Goal: Information Seeking & Learning: Understand process/instructions

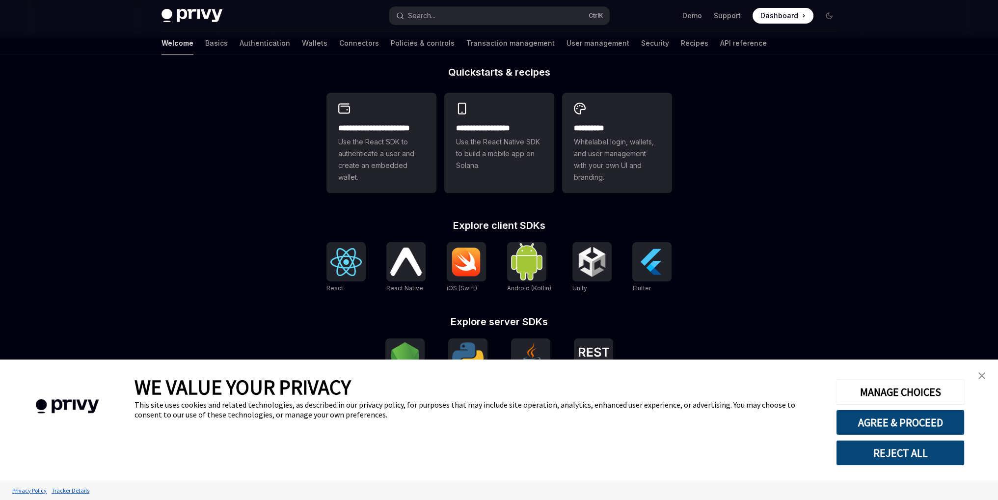
scroll to position [245, 0]
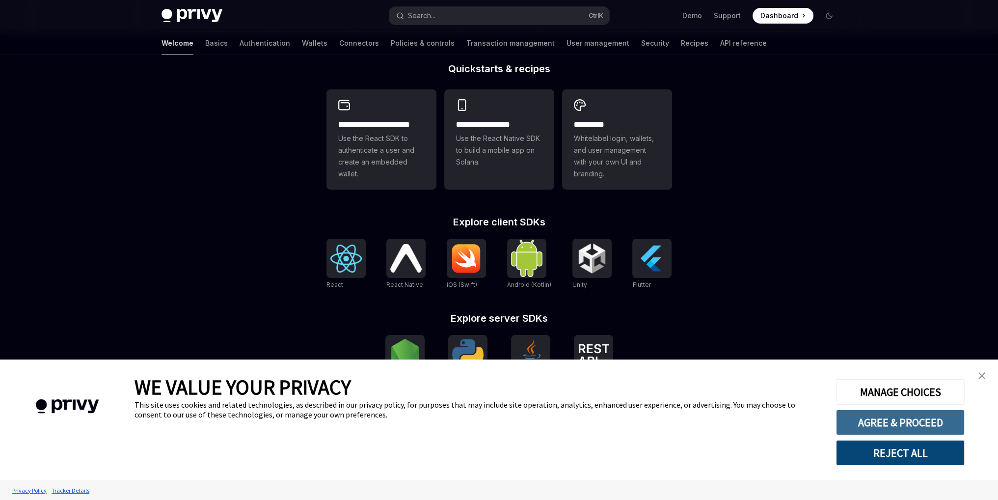
click at [873, 420] on button "AGREE & PROCEED" at bounding box center [900, 422] width 129 height 26
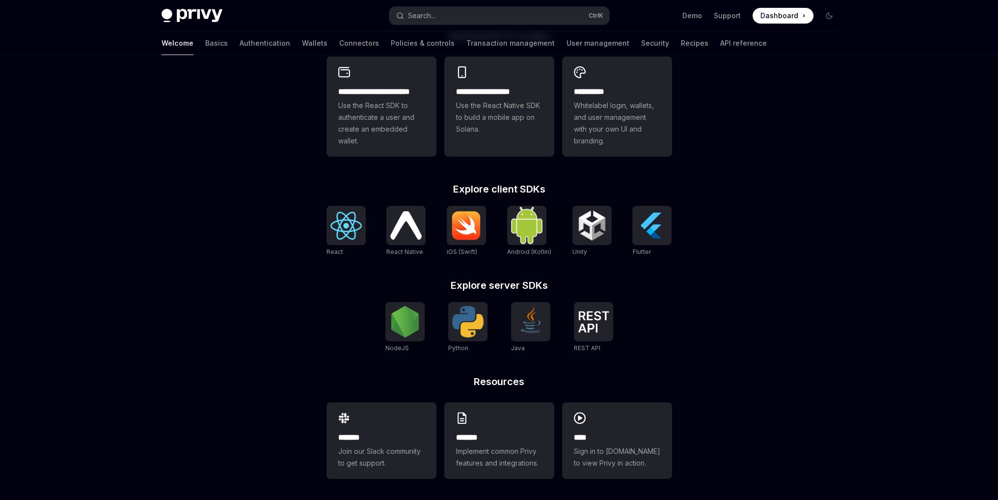
scroll to position [281, 0]
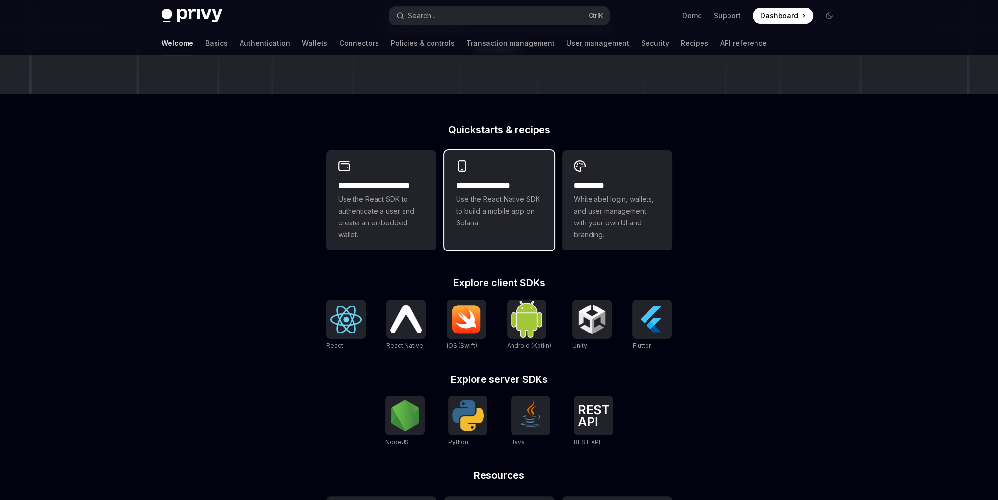
scroll to position [183, 0]
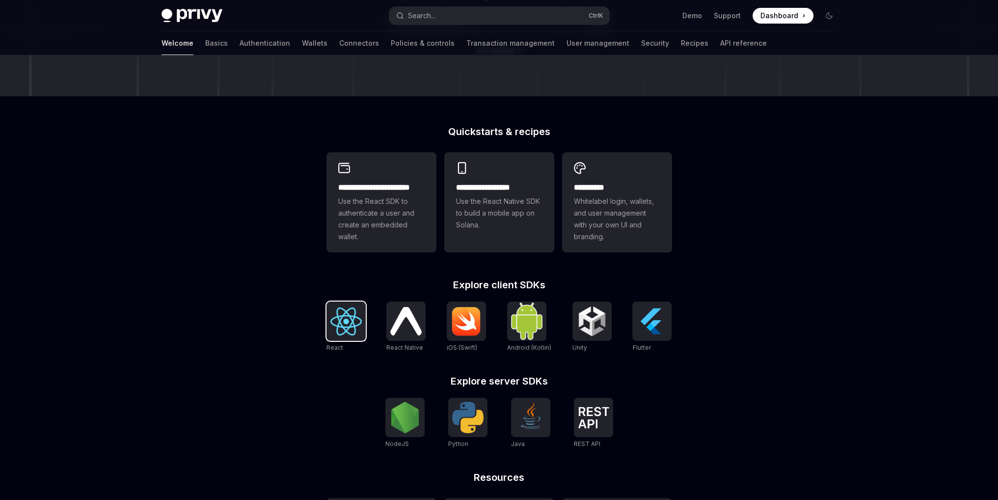
click at [347, 313] on img at bounding box center [345, 321] width 31 height 28
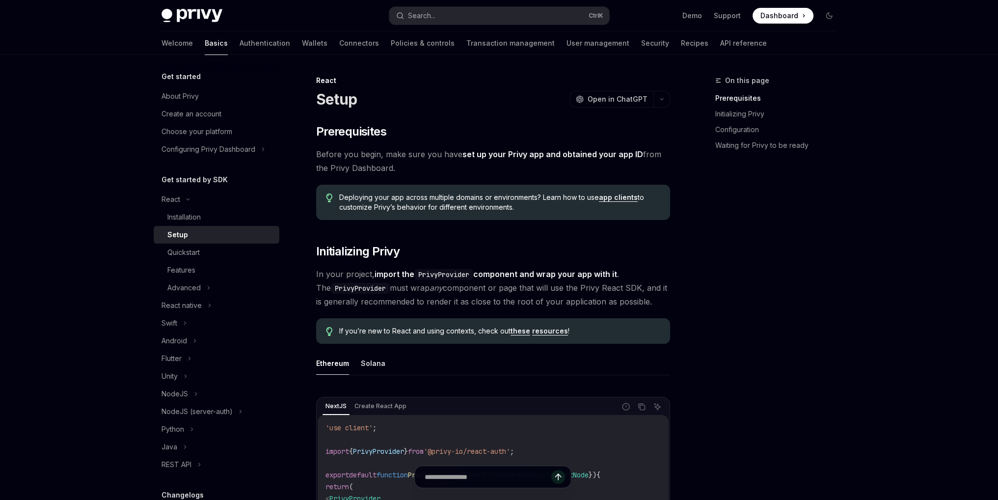
click at [189, 18] on img at bounding box center [191, 16] width 61 height 14
type textarea "*"
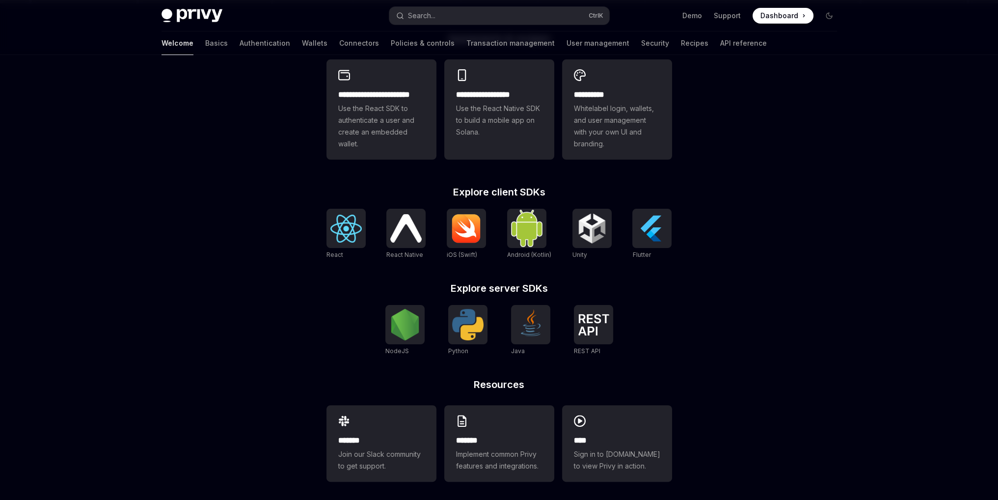
scroll to position [281, 0]
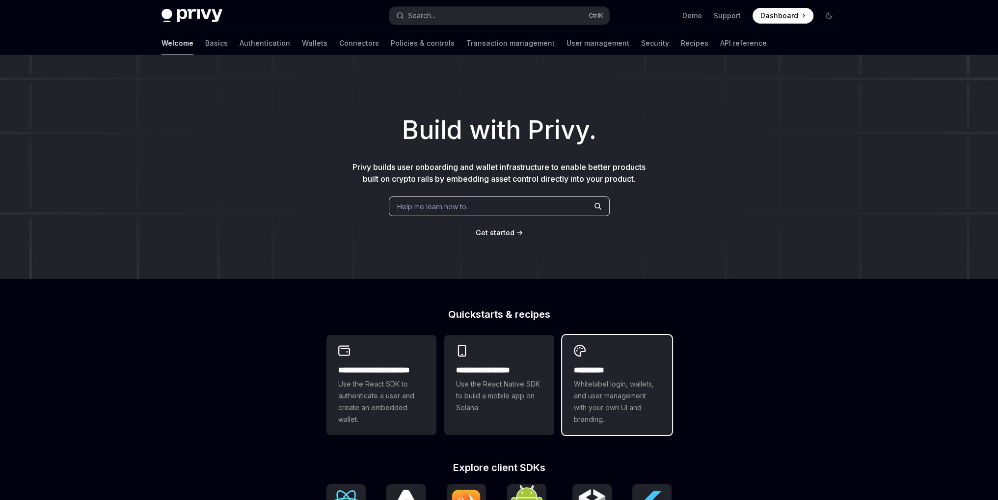
click at [605, 363] on div "**********" at bounding box center [617, 385] width 110 height 100
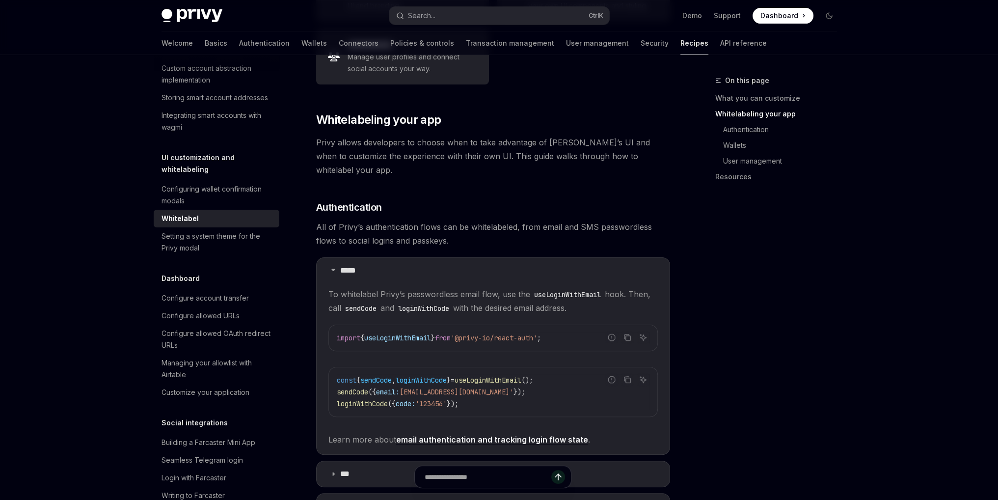
scroll to position [540, 0]
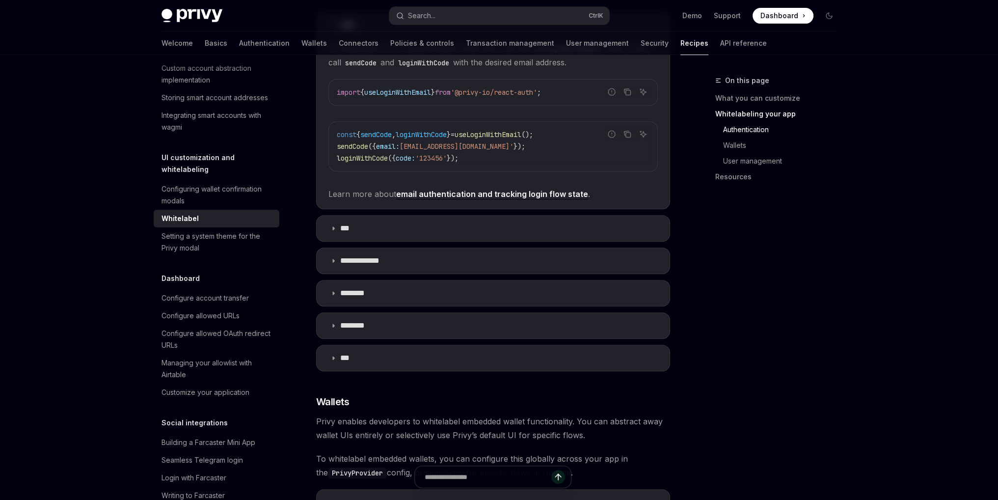
type textarea "*"
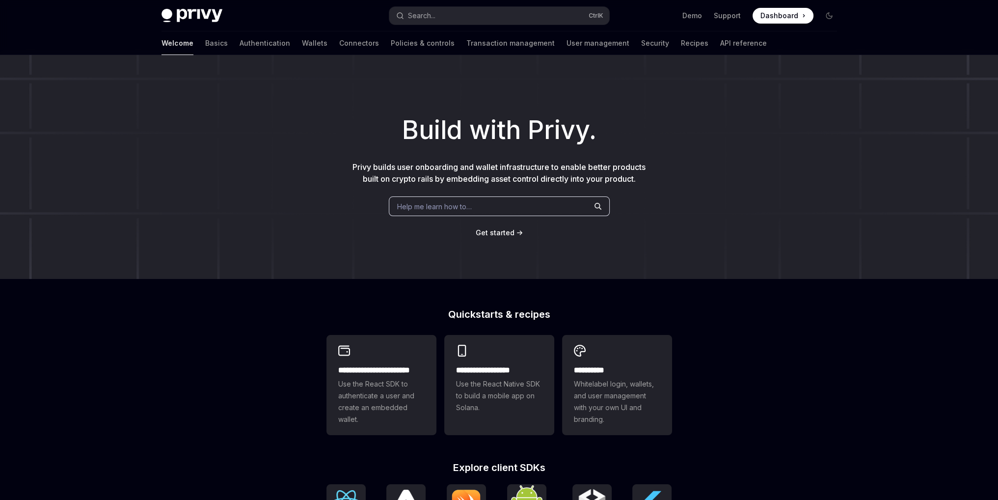
drag, startPoint x: 444, startPoint y: 187, endPoint x: 446, endPoint y: 193, distance: 6.2
click at [445, 187] on div "Build with Privy. Privy builds user onboarding and wallet infrastructure to ena…" at bounding box center [499, 167] width 998 height 224
click at [451, 206] on span "Help me learn how to…" at bounding box center [434, 206] width 75 height 10
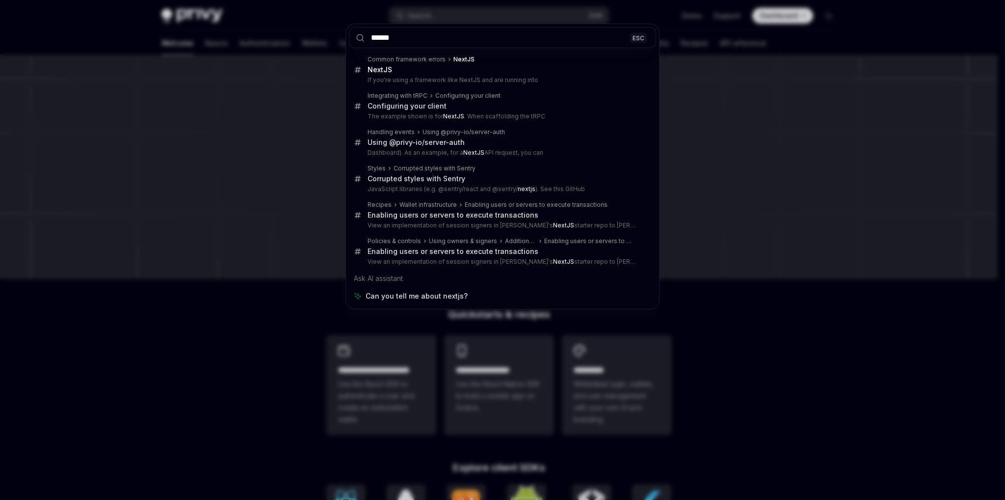
type input "******"
click at [726, 185] on div "****** ESC Common framework errors NextJS NextJS If you're using a framework li…" at bounding box center [502, 250] width 1005 height 500
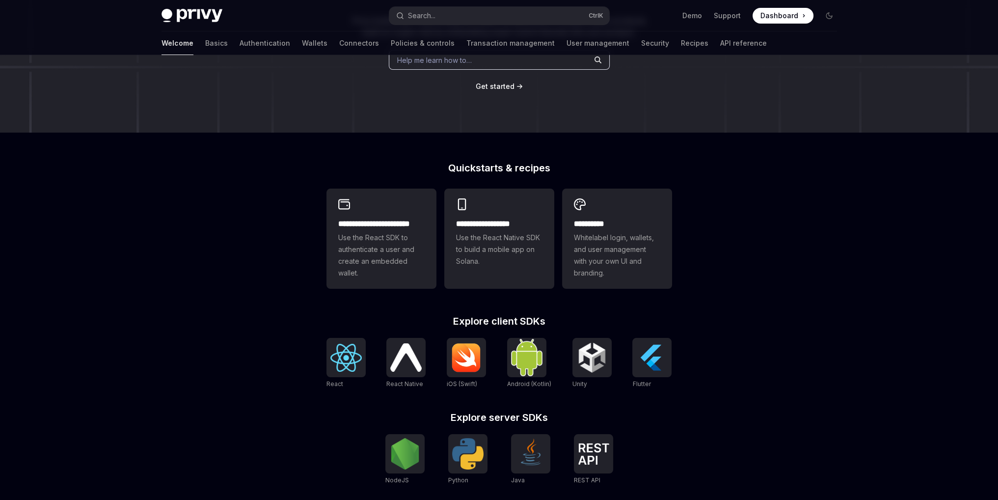
scroll to position [147, 0]
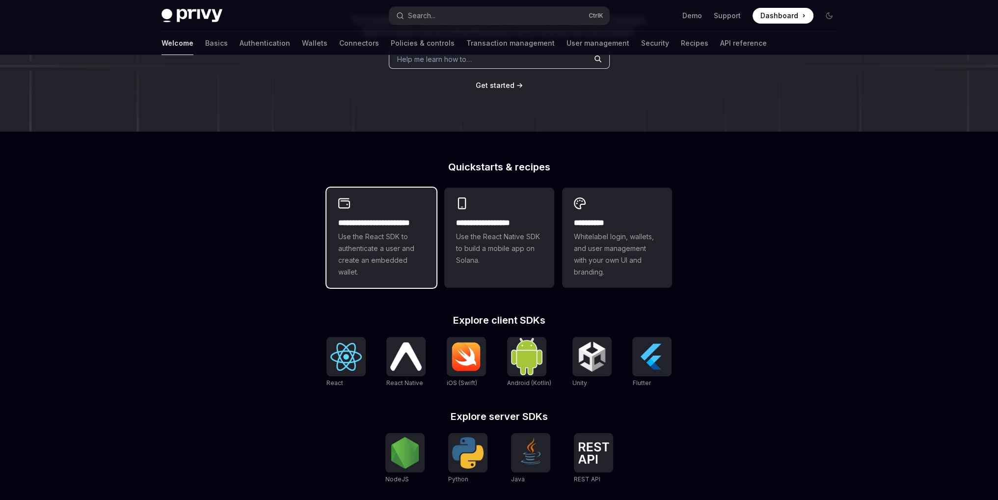
click at [360, 243] on span "Use the React SDK to authenticate a user and create an embedded wallet." at bounding box center [381, 254] width 86 height 47
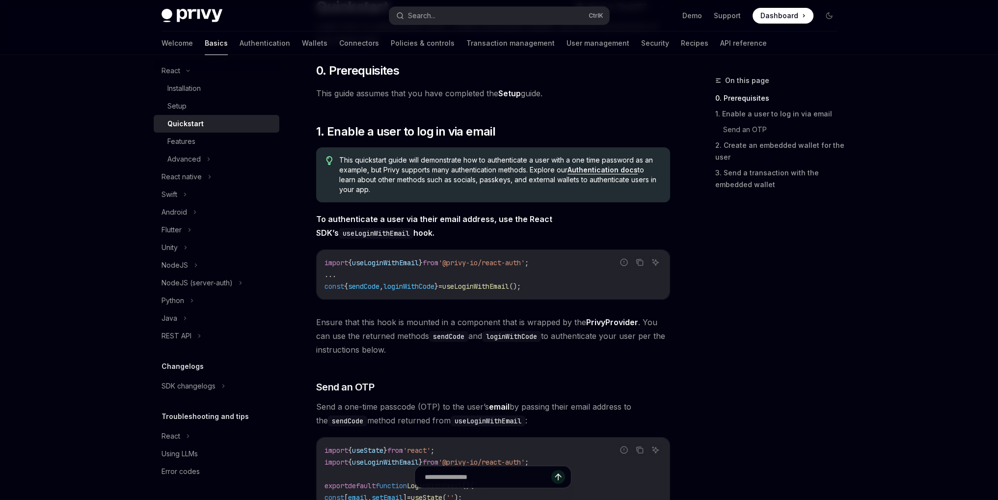
scroll to position [98, 0]
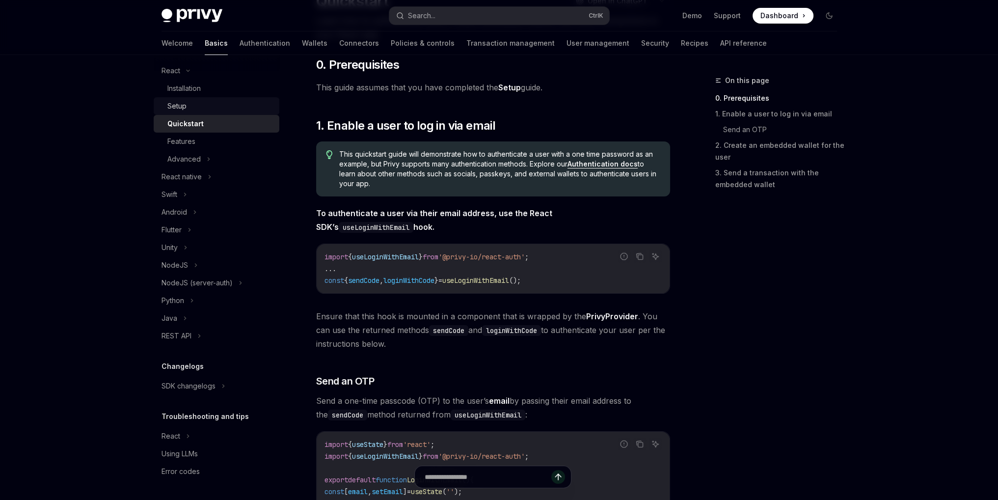
click at [198, 105] on div "Setup" at bounding box center [220, 106] width 106 height 12
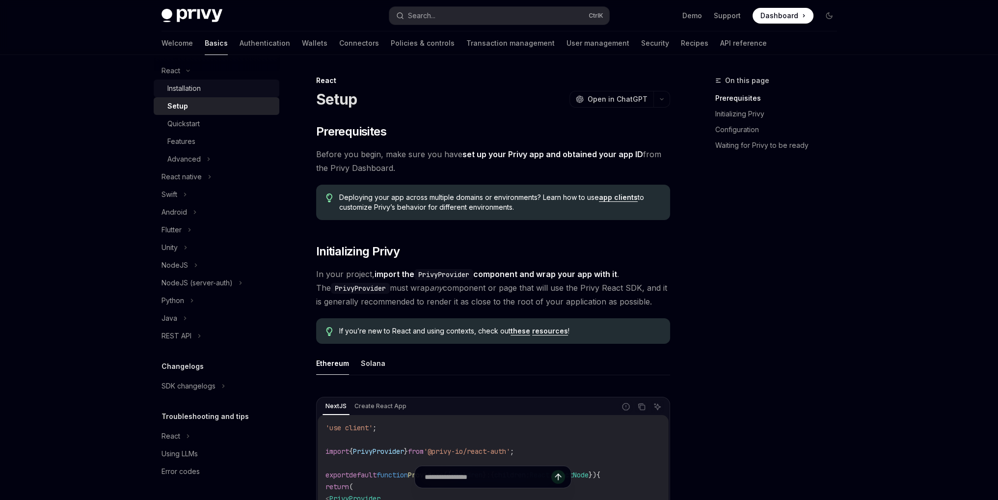
click at [192, 88] on div "Installation" at bounding box center [183, 88] width 33 height 12
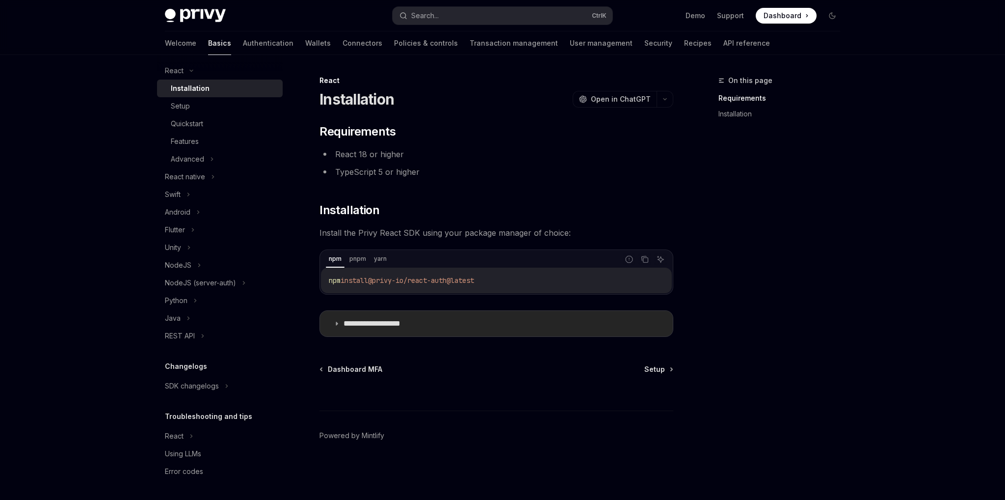
click at [375, 313] on summary "**********" at bounding box center [496, 324] width 353 height 26
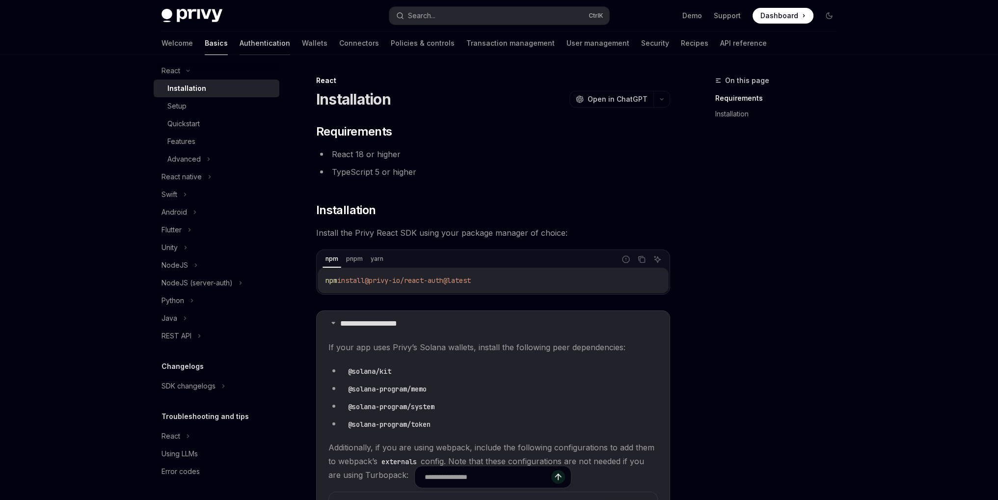
click at [239, 48] on link "Authentication" at bounding box center [264, 43] width 51 height 24
type textarea "*"
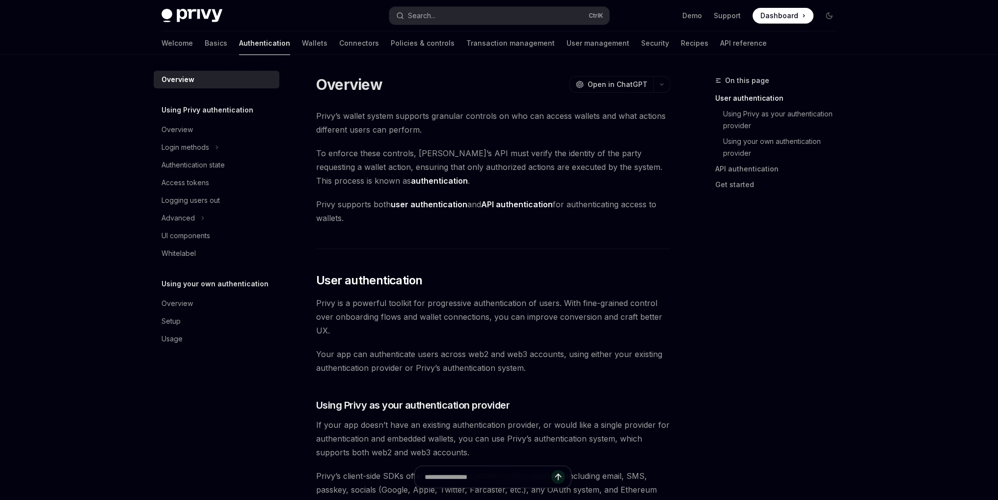
click at [775, 20] on span "Dashboard" at bounding box center [779, 16] width 38 height 10
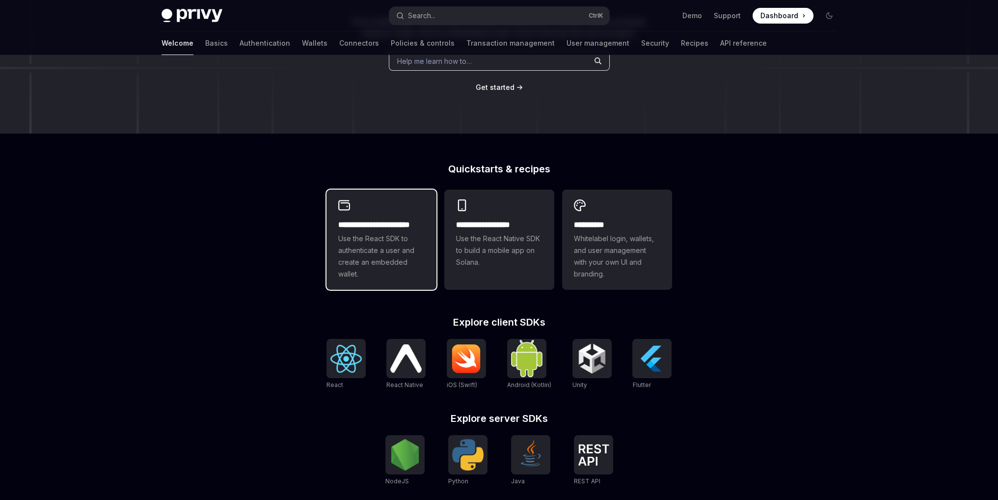
scroll to position [147, 0]
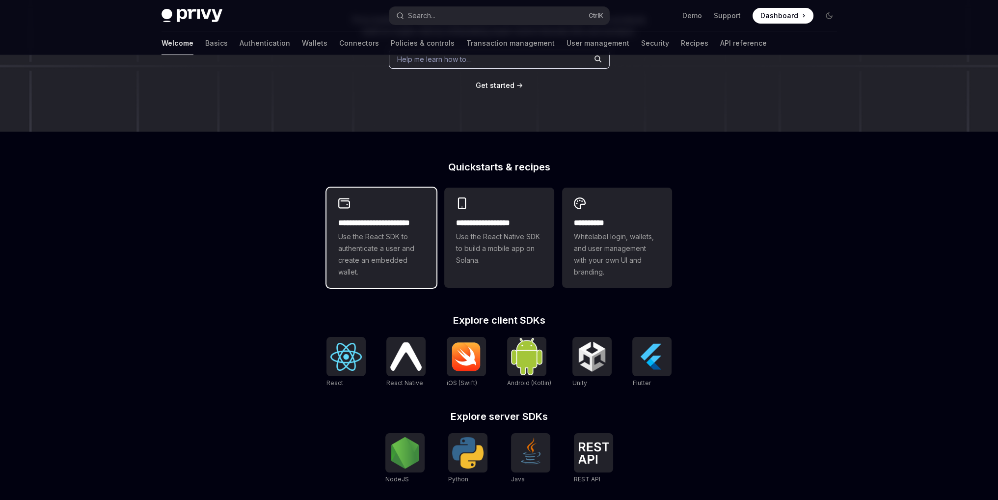
click at [406, 227] on h2 "**********" at bounding box center [381, 223] width 86 height 12
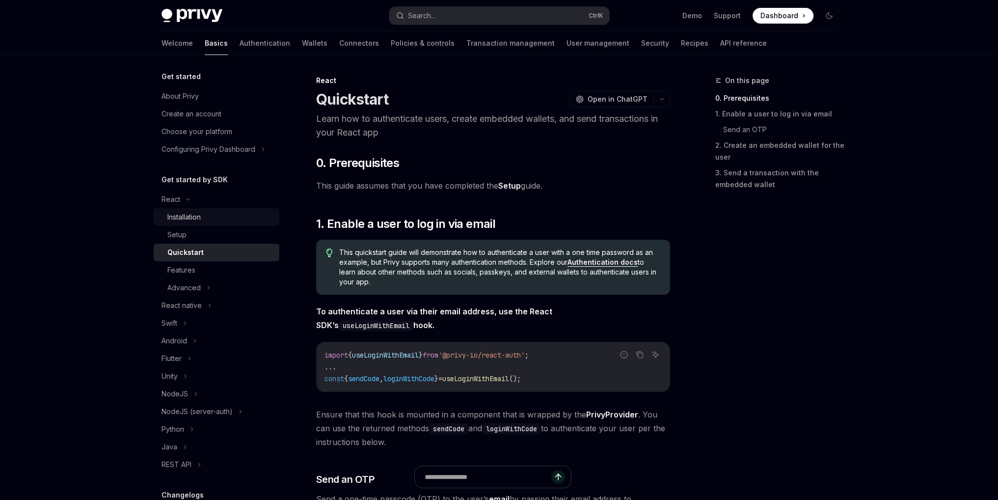
click at [231, 220] on div "Installation" at bounding box center [220, 217] width 106 height 12
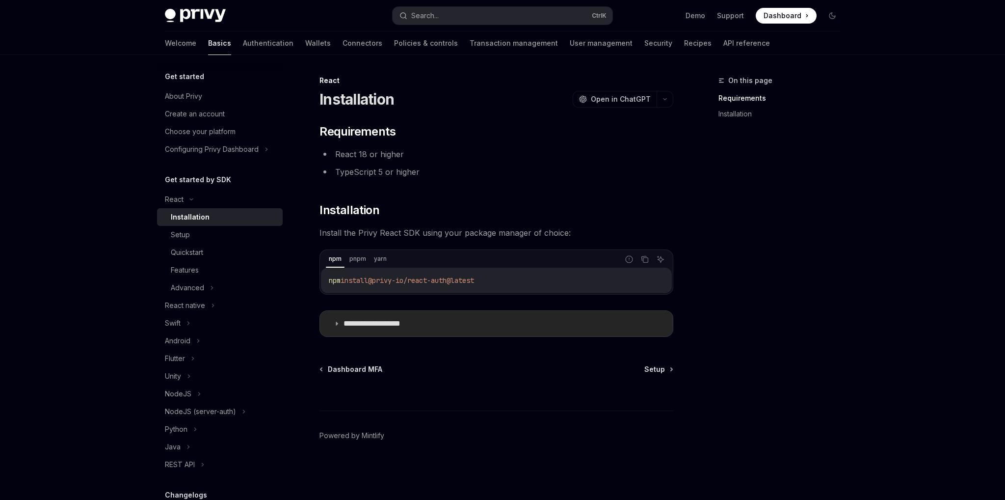
click at [383, 320] on p "**********" at bounding box center [384, 323] width 81 height 10
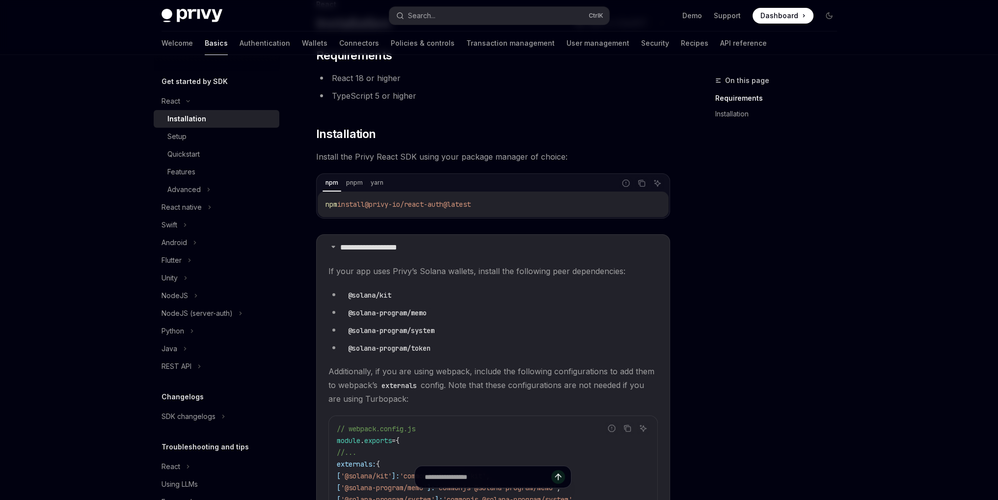
scroll to position [245, 0]
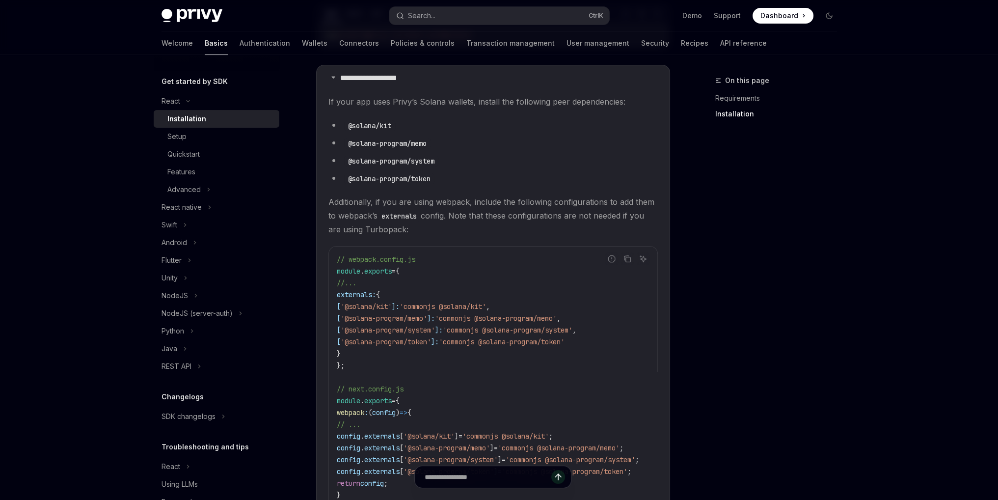
click at [398, 158] on code "@solana-program/system" at bounding box center [391, 161] width 94 height 11
click at [386, 138] on code "@solana-program/memo" at bounding box center [387, 143] width 86 height 11
click at [387, 144] on code "@solana-program/memo" at bounding box center [387, 143] width 86 height 11
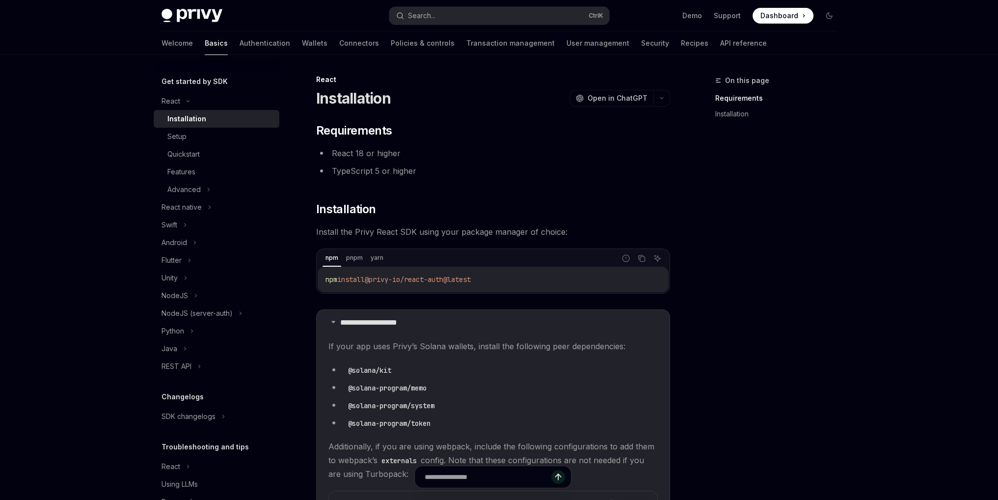
scroll to position [0, 0]
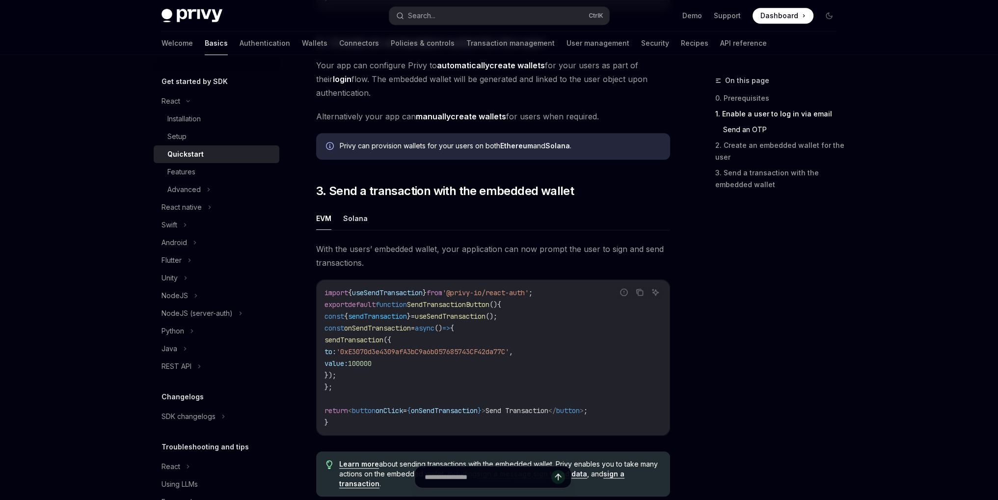
scroll to position [736, 0]
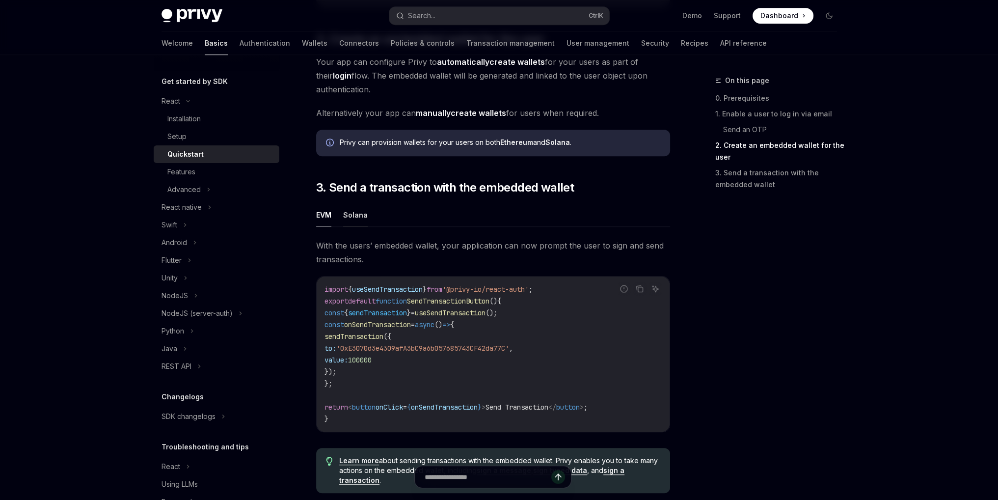
click at [355, 211] on button "Solana" at bounding box center [355, 214] width 25 height 23
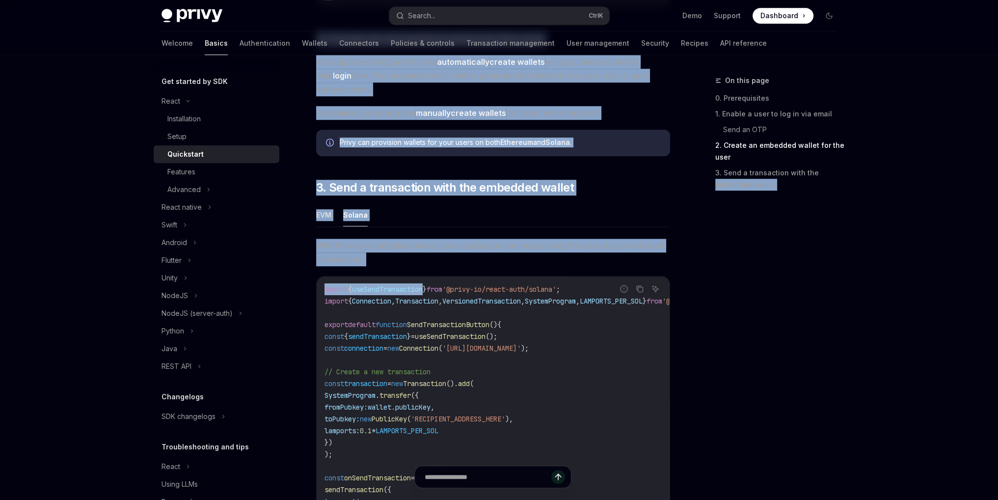
scroll to position [0, 136]
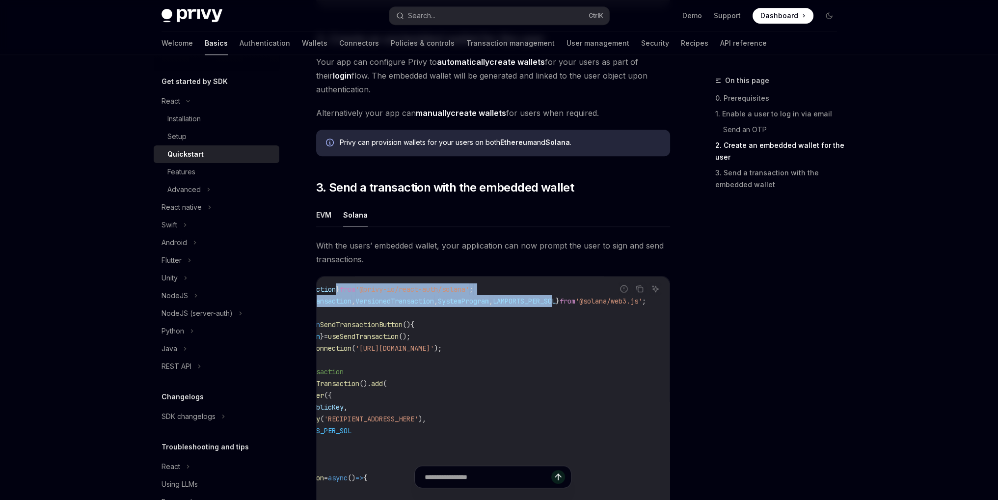
drag, startPoint x: 433, startPoint y: 296, endPoint x: 538, endPoint y: 307, distance: 105.6
click at [538, 307] on code "import { useSendTransaction } from '@privy-io/react-auth/solana' ; import { Con…" at bounding box center [454, 436] width 432 height 306
click at [538, 305] on span "LAMPORTS_PER_SOL" at bounding box center [524, 300] width 63 height 9
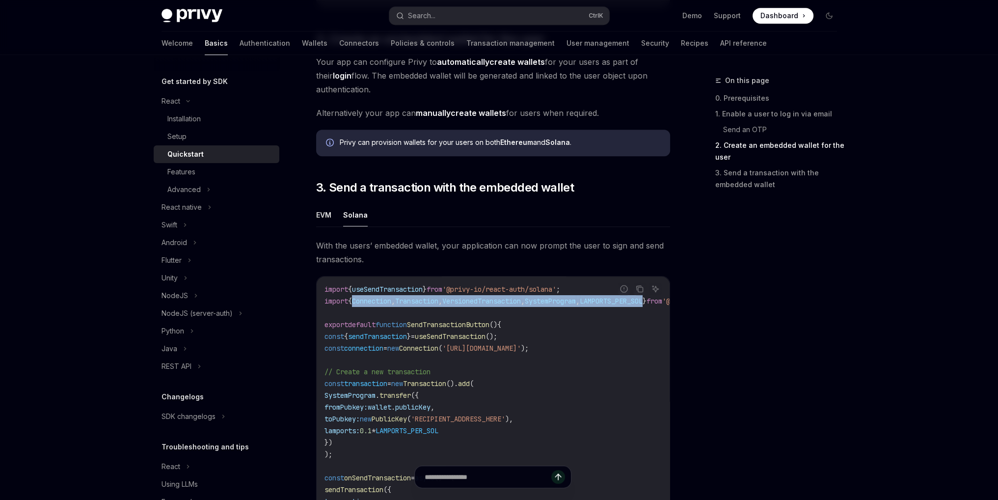
drag, startPoint x: 538, startPoint y: 307, endPoint x: 355, endPoint y: 305, distance: 183.1
click at [355, 305] on span "import { Connection , Transaction , VersionedTransaction , SystemProgram , LAMP…" at bounding box center [528, 300] width 408 height 9
click at [352, 305] on span "{" at bounding box center [350, 300] width 4 height 9
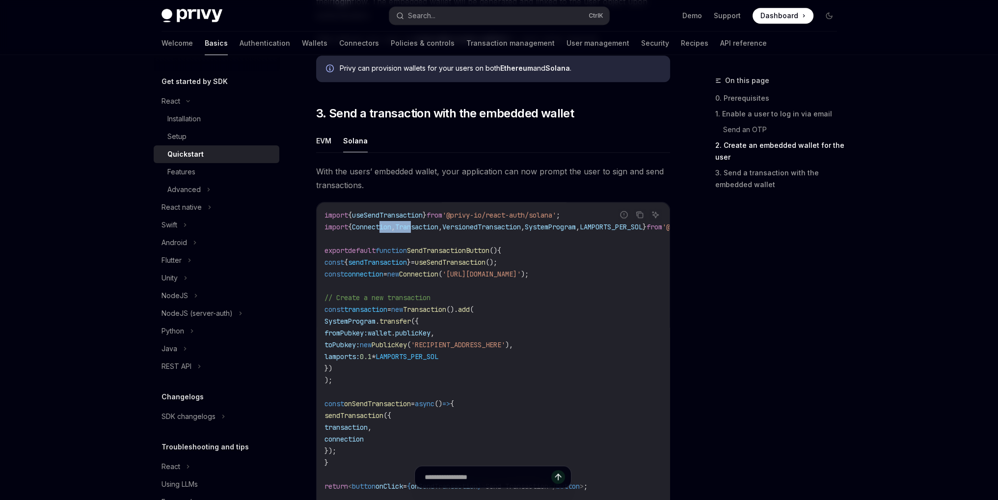
drag, startPoint x: 386, startPoint y: 229, endPoint x: 424, endPoint y: 233, distance: 38.5
click at [424, 231] on span "import { Connection , Transaction , VersionedTransaction , SystemProgram , LAMP…" at bounding box center [528, 226] width 408 height 9
click at [425, 231] on span "Transaction" at bounding box center [416, 226] width 43 height 9
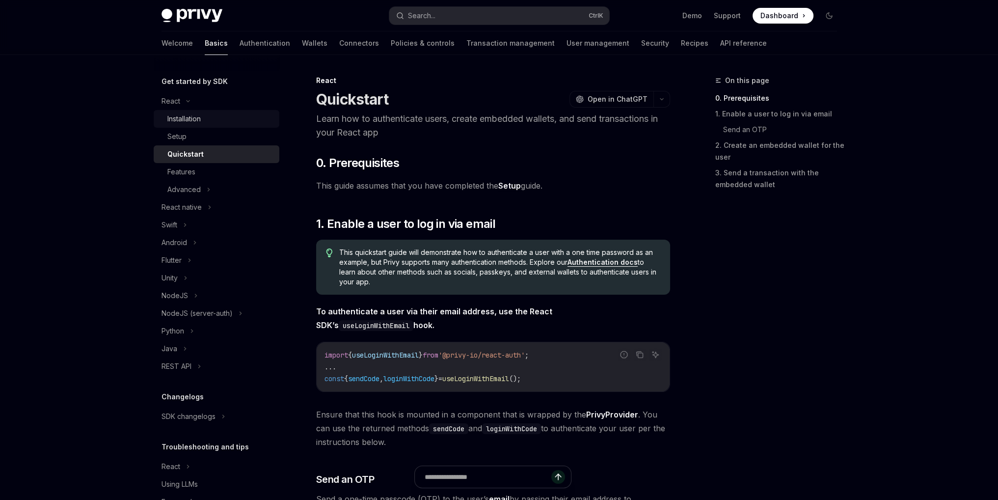
click at [190, 122] on div "Installation" at bounding box center [183, 119] width 33 height 12
click at [187, 132] on div "Setup" at bounding box center [220, 137] width 106 height 12
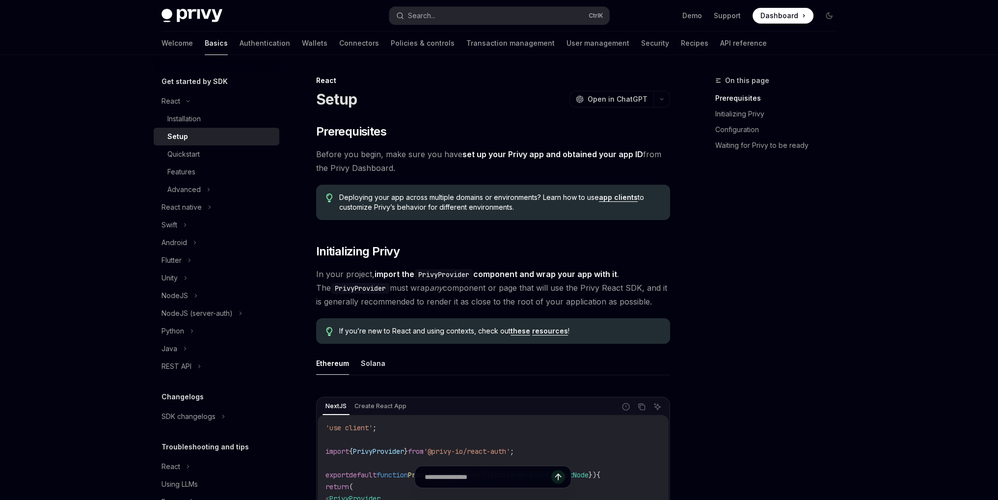
click at [186, 132] on div "Setup" at bounding box center [220, 137] width 106 height 12
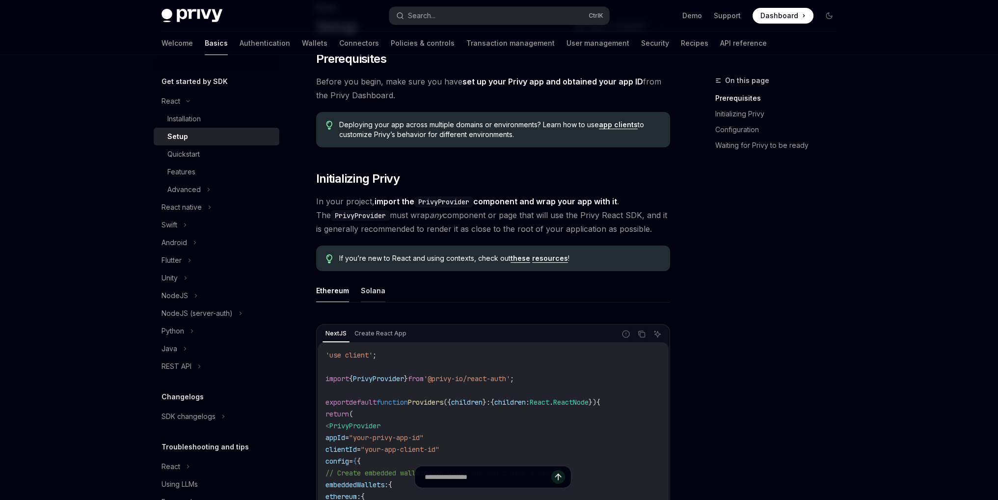
scroll to position [98, 0]
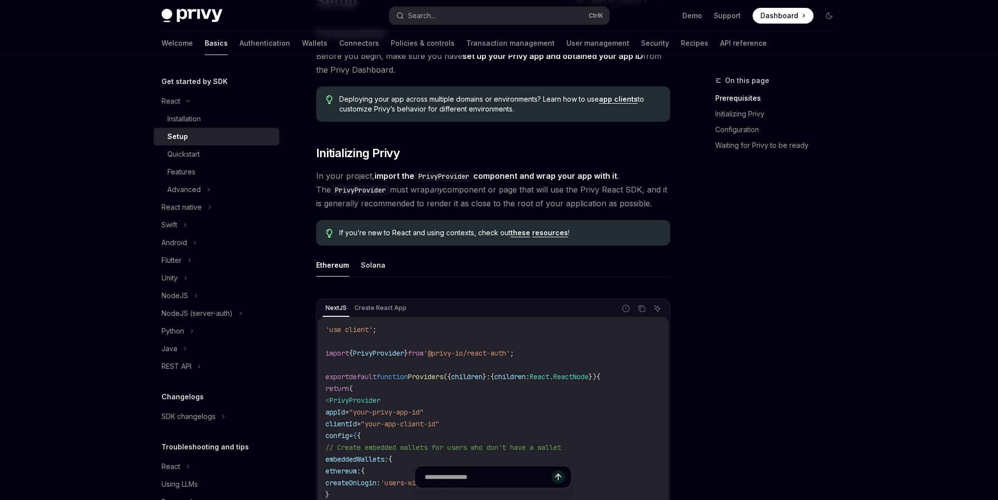
click at [362, 280] on div "Ethereum Solana NextJS Create React App Report incorrect code Copy Ask AI 'use …" at bounding box center [493, 429] width 354 height 353
click at [365, 270] on button "Solana" at bounding box center [373, 264] width 25 height 23
type textarea "*"
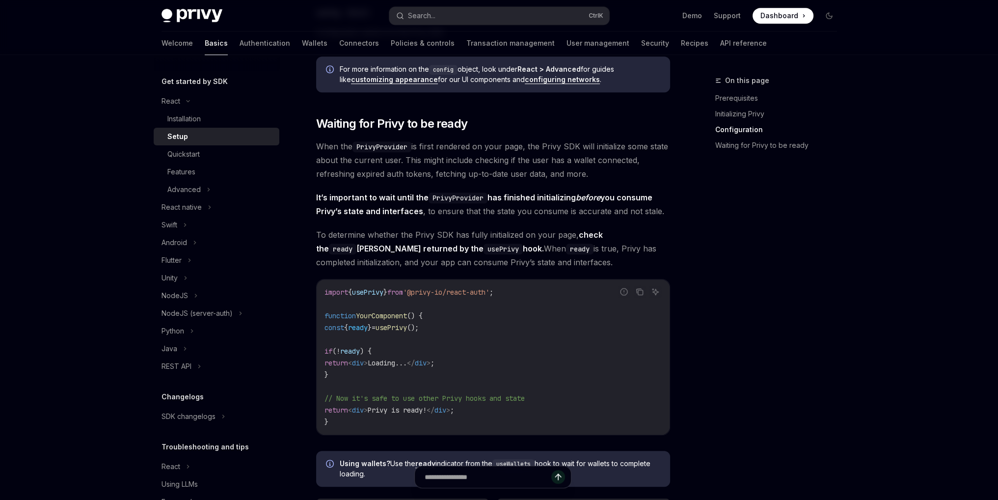
scroll to position [932, 0]
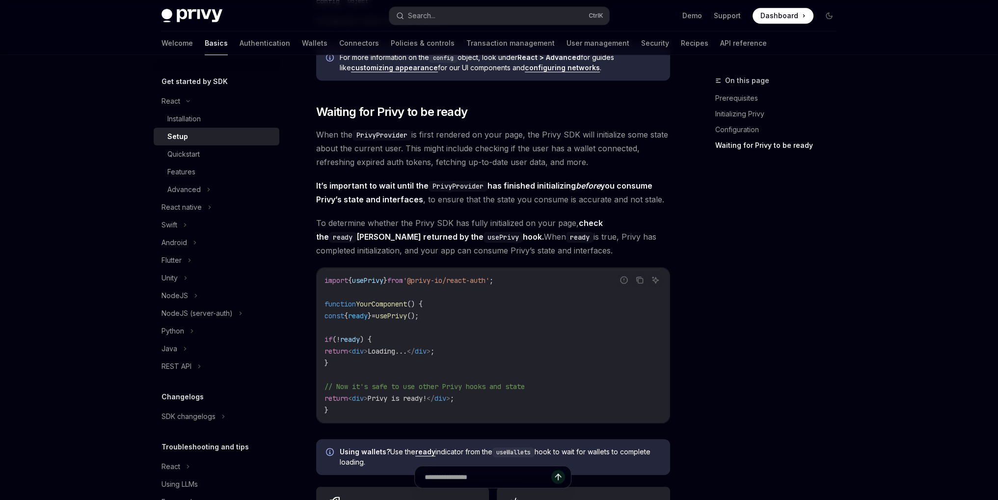
drag, startPoint x: 987, startPoint y: 348, endPoint x: 1005, endPoint y: 343, distance: 18.0
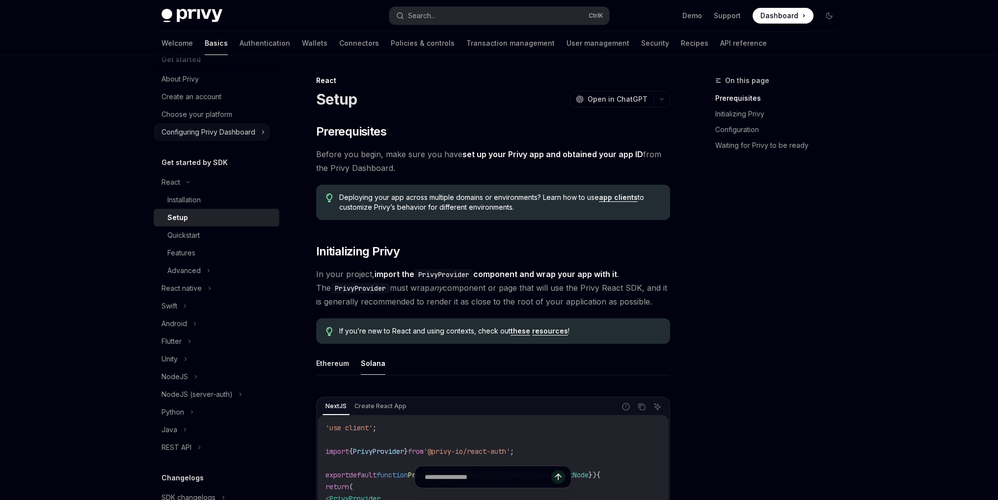
scroll to position [0, 0]
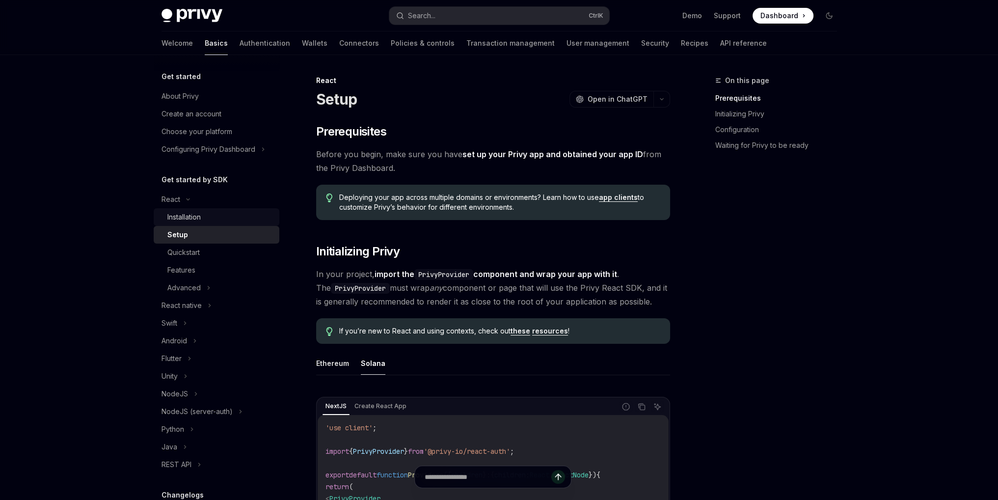
click at [198, 223] on link "Installation" at bounding box center [217, 217] width 126 height 18
click at [215, 218] on div "Installation" at bounding box center [220, 217] width 106 height 12
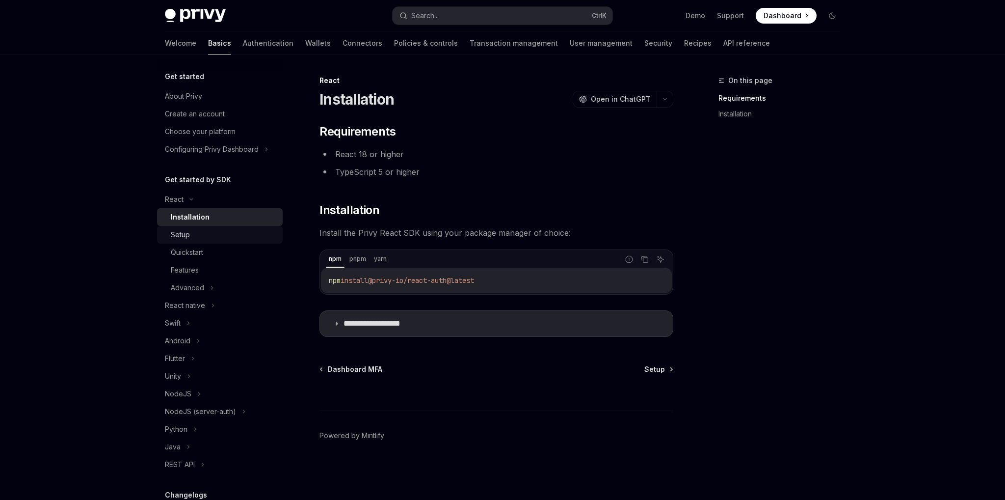
click at [204, 236] on div "Setup" at bounding box center [224, 235] width 106 height 12
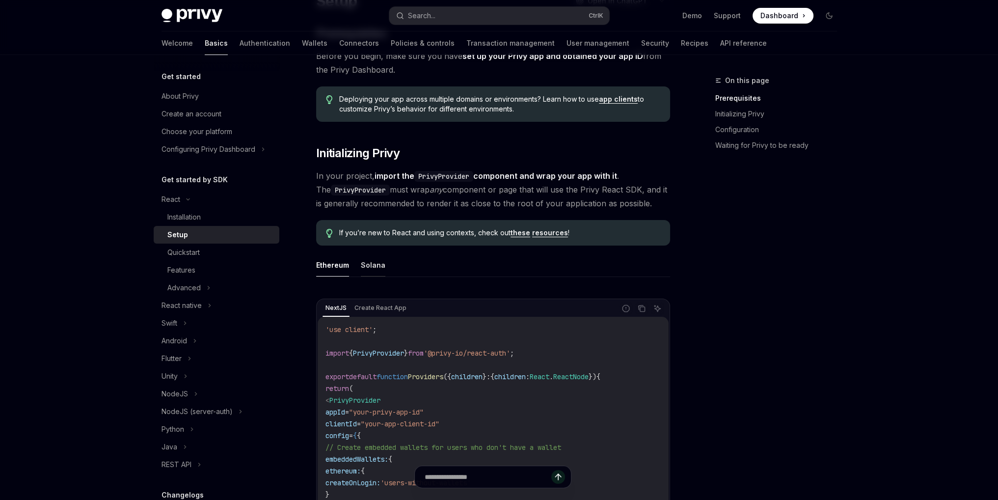
click at [363, 262] on button "Solana" at bounding box center [373, 264] width 25 height 23
type textarea "*"
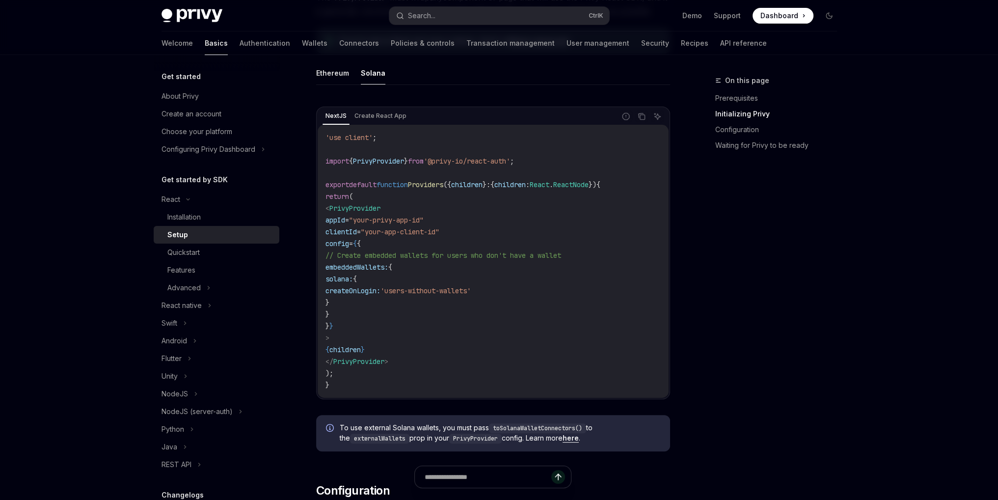
scroll to position [294, 0]
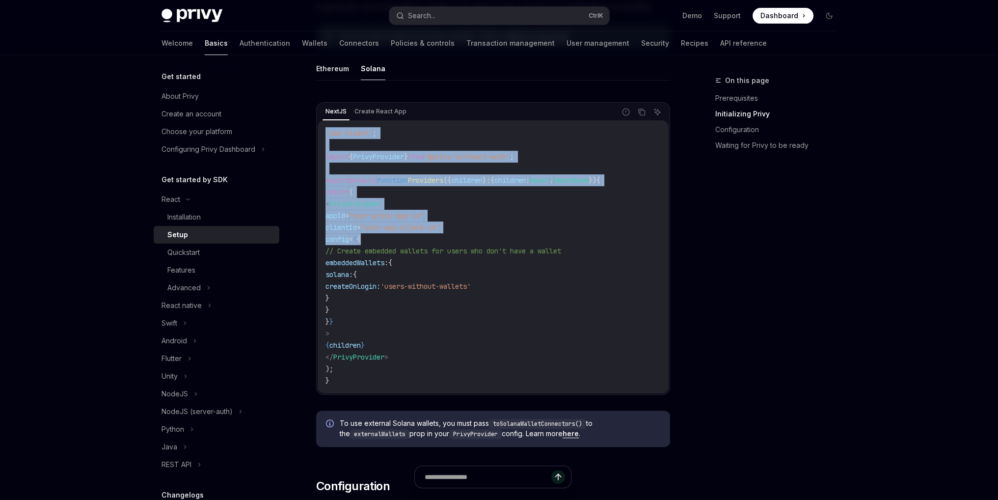
drag, startPoint x: 392, startPoint y: 238, endPoint x: 317, endPoint y: 129, distance: 133.0
click at [317, 129] on div "NextJS Create React App Report incorrect code Copy Ask AI 'use client' ; import…" at bounding box center [493, 248] width 354 height 292
copy code "'use client' ; import { PrivyProvider } from '@privy-io/react-auth' ; export de…"
drag, startPoint x: 442, startPoint y: 151, endPoint x: 499, endPoint y: 134, distance: 58.7
click at [442, 151] on code "'use client' ; import { PrivyProvider } from '@privy-io/react-auth' ; export de…" at bounding box center [492, 256] width 335 height 259
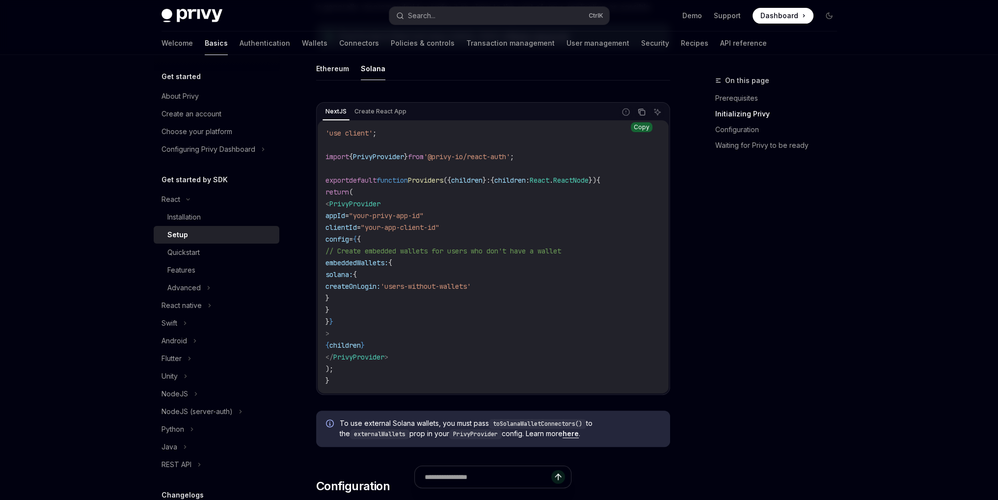
click at [636, 110] on button "Copy the contents from the code block" at bounding box center [641, 112] width 13 height 13
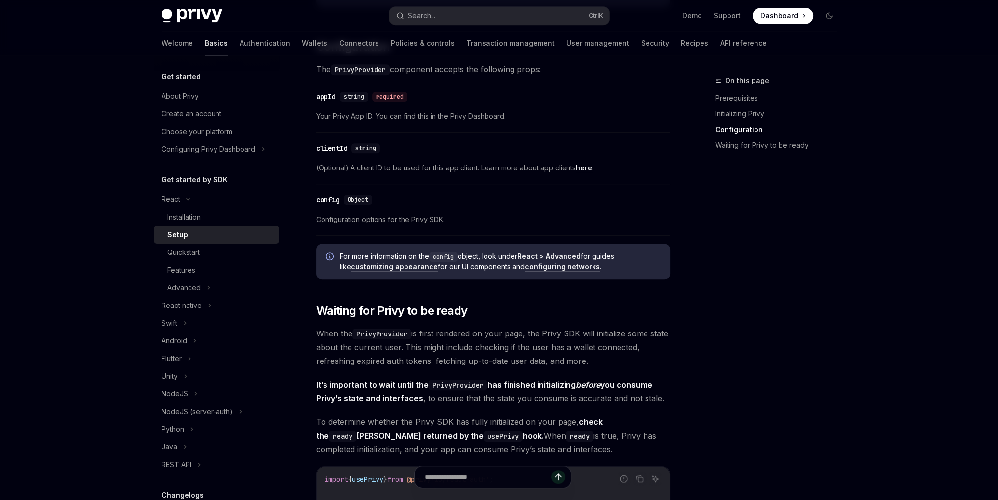
scroll to position [736, 0]
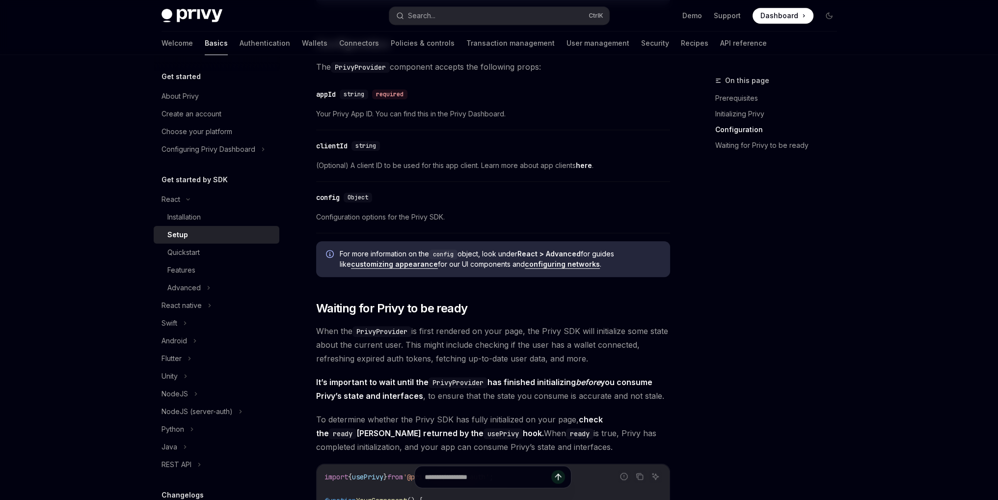
click at [444, 165] on span "(Optional) A client ID to be used for this app client. Learn more about app cli…" at bounding box center [493, 165] width 354 height 12
click at [449, 166] on span "(Optional) A client ID to be used for this app client. Learn more about app cli…" at bounding box center [493, 165] width 354 height 12
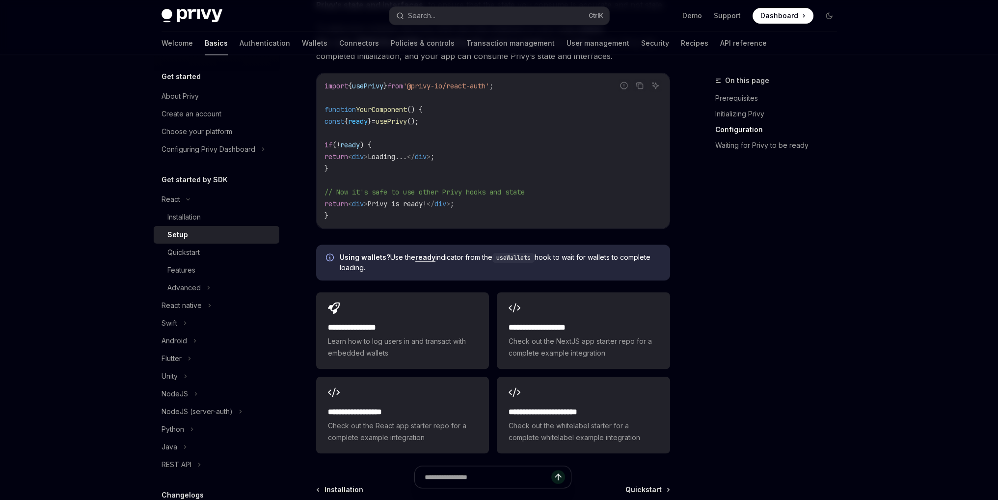
scroll to position [1129, 0]
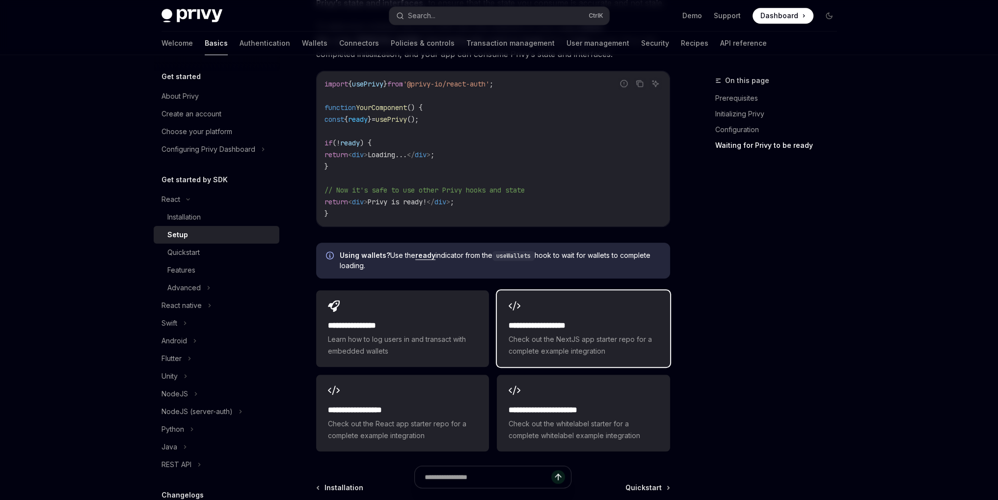
click at [575, 326] on h2 "**********" at bounding box center [582, 325] width 149 height 12
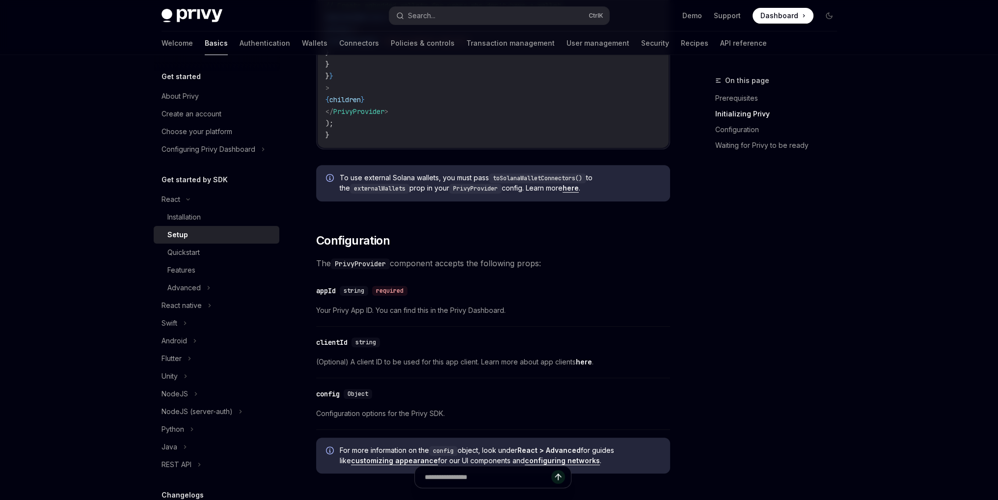
click at [334, 342] on div "clientId" at bounding box center [331, 342] width 31 height 10
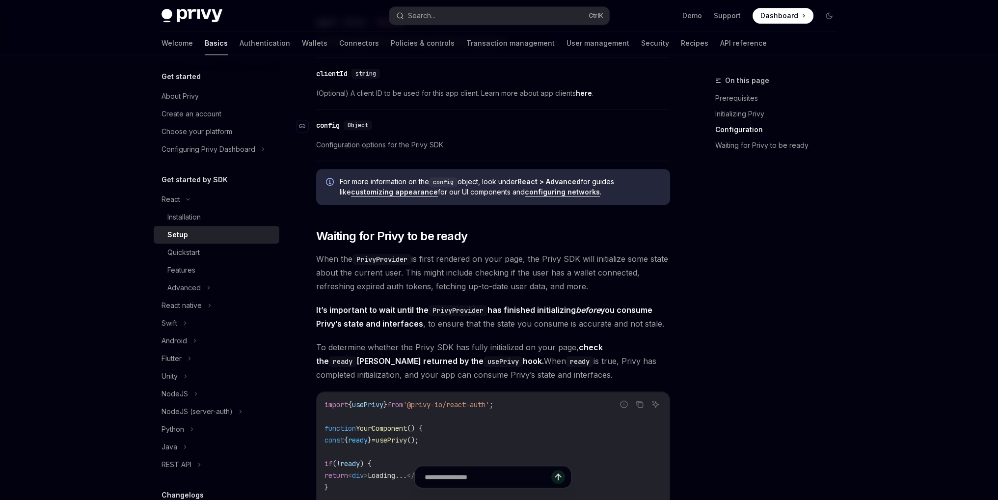
scroll to position [810, 0]
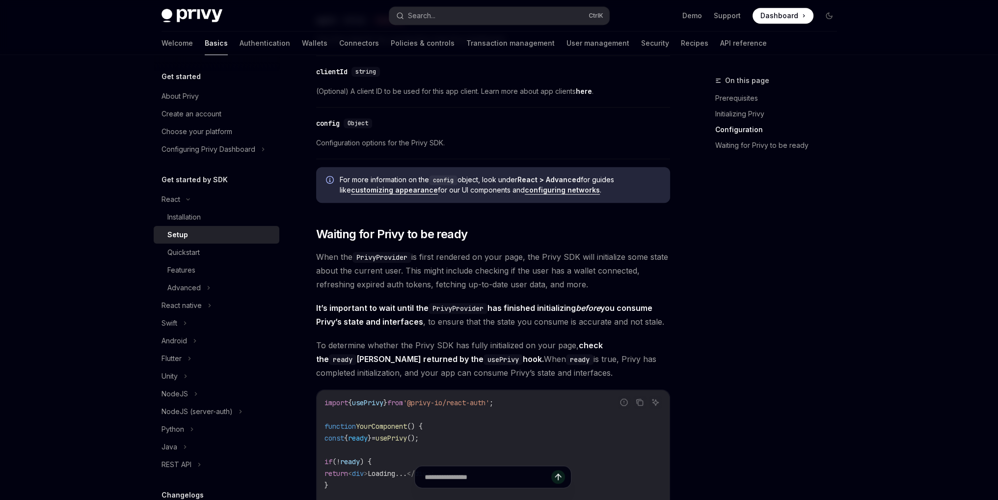
click at [584, 92] on link "here" at bounding box center [584, 91] width 16 height 9
type textarea "*"
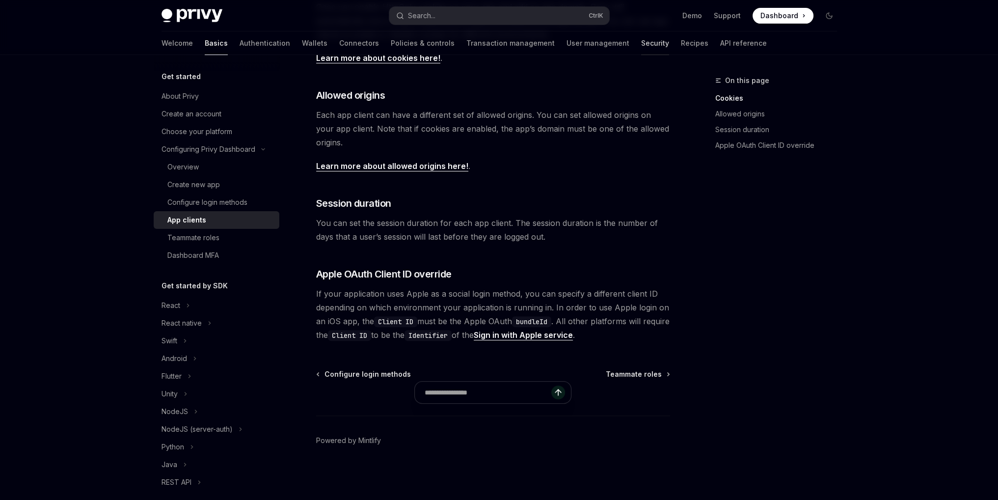
scroll to position [310, 0]
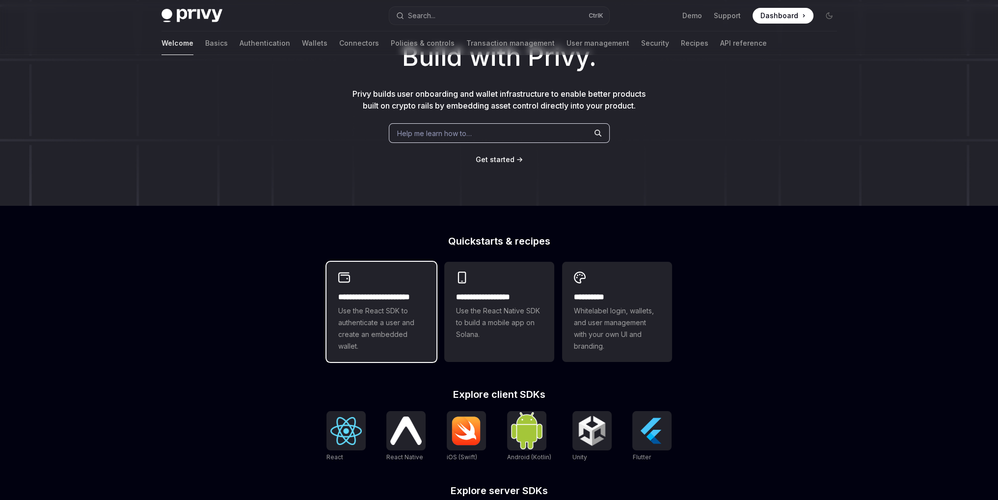
scroll to position [98, 0]
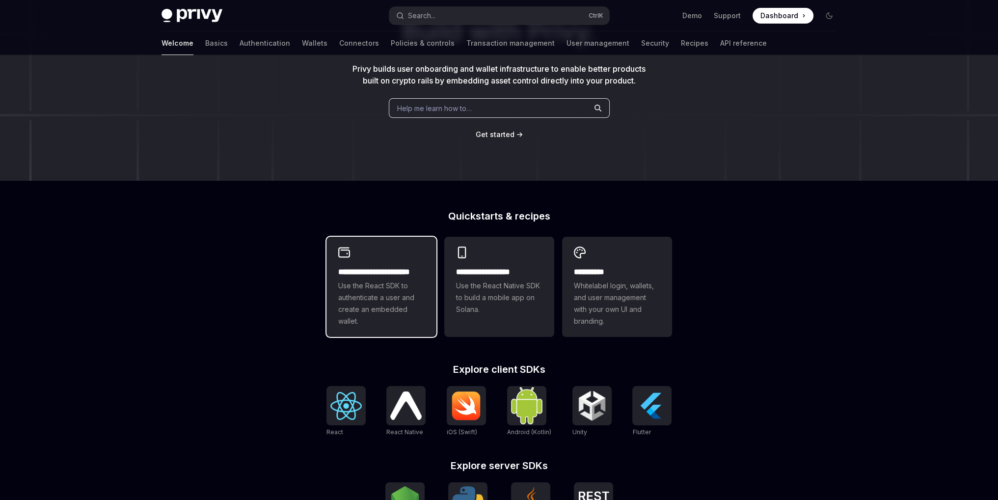
click at [402, 299] on span "Use the React SDK to authenticate a user and create an embedded wallet." at bounding box center [381, 303] width 86 height 47
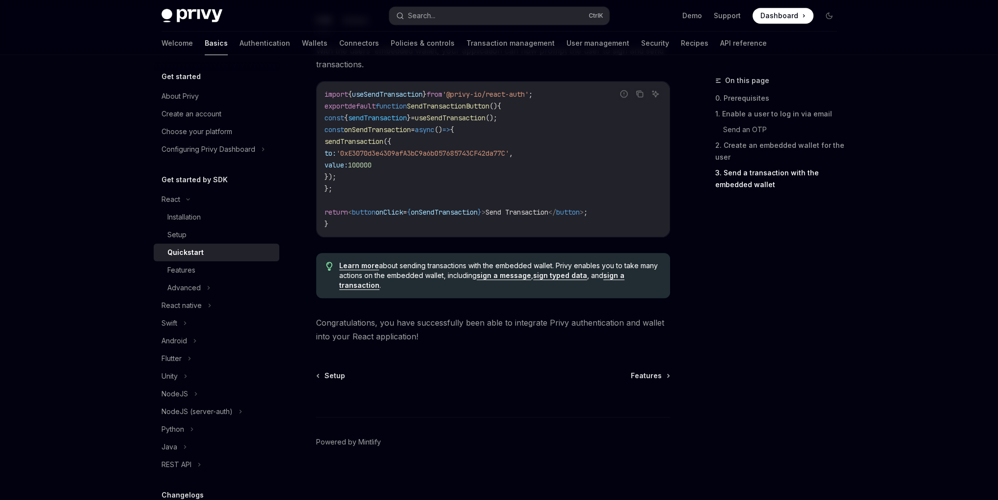
scroll to position [936, 0]
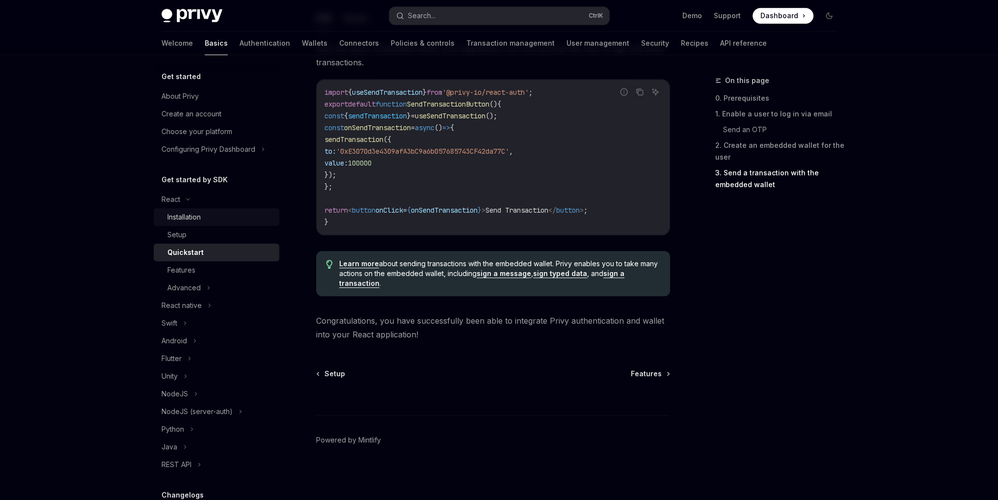
click at [190, 216] on div "Installation" at bounding box center [183, 217] width 33 height 12
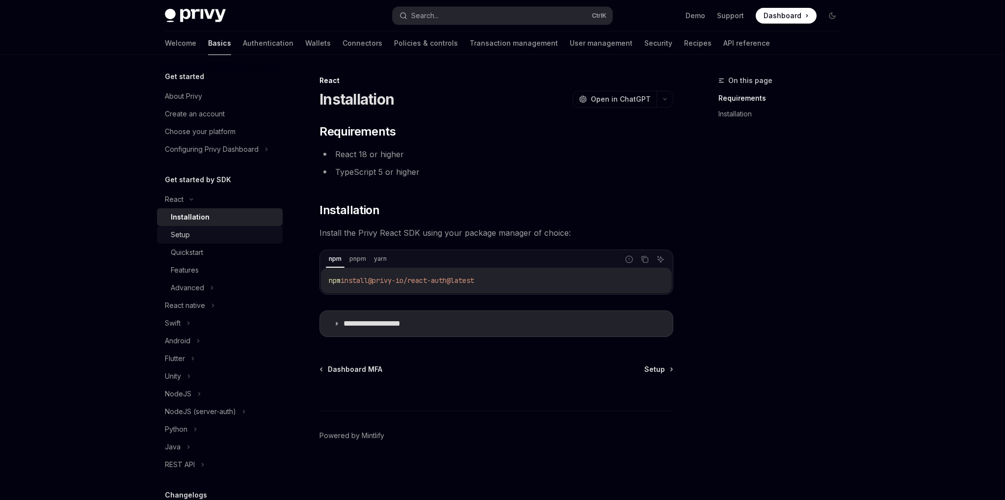
click at [190, 237] on div "Setup" at bounding box center [224, 235] width 106 height 12
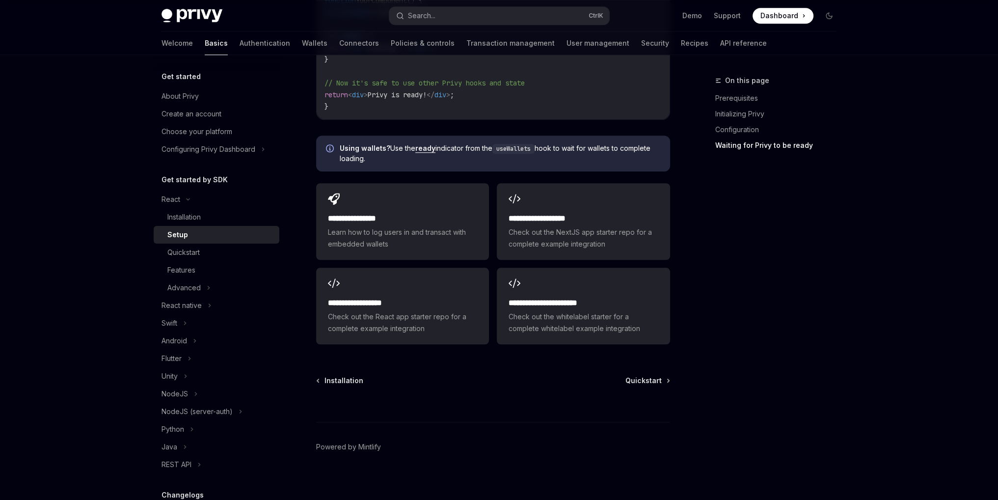
scroll to position [1197, 0]
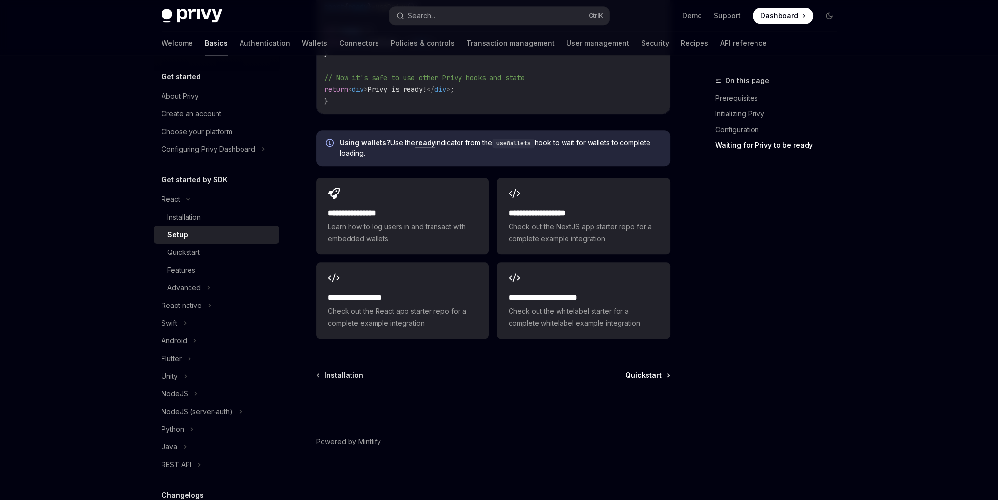
click at [666, 374] on link "Quickstart" at bounding box center [647, 375] width 44 height 10
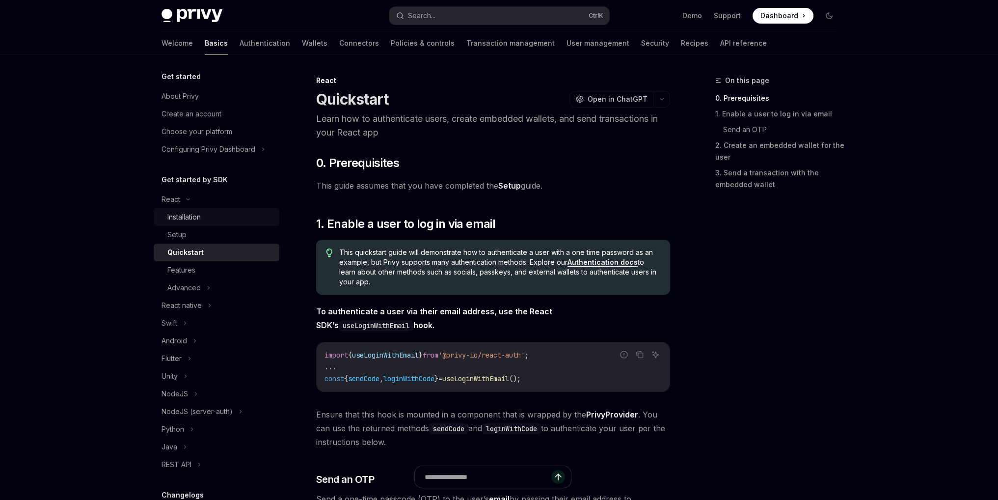
click at [187, 217] on div "Installation" at bounding box center [183, 217] width 33 height 12
type textarea "*"
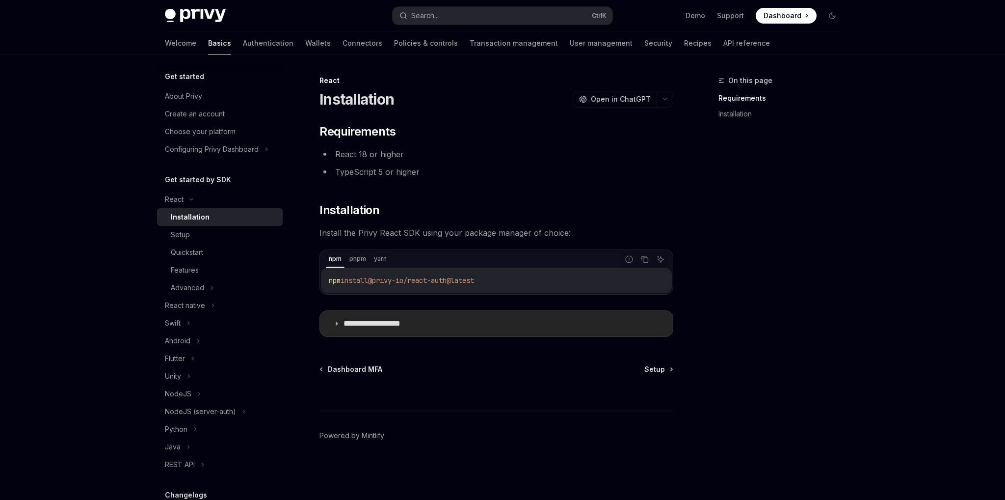
click at [381, 328] on summary "**********" at bounding box center [496, 324] width 353 height 26
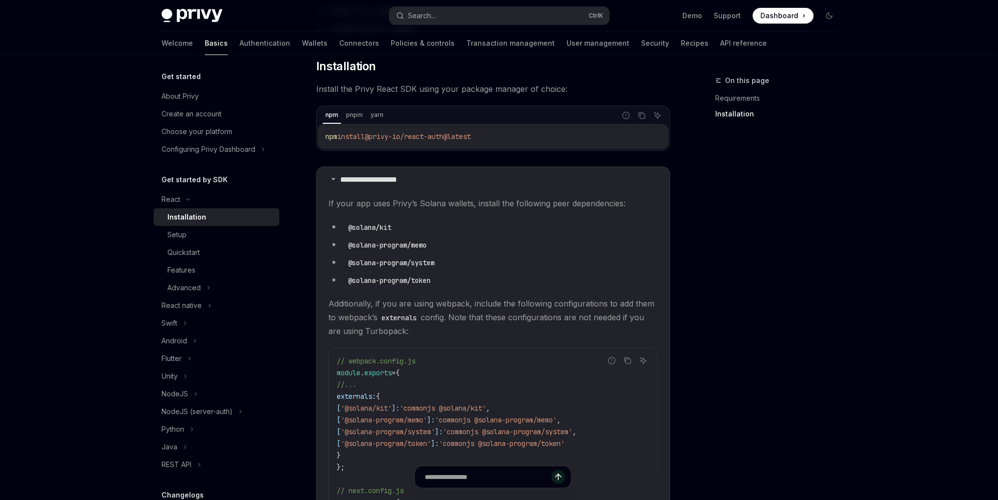
scroll to position [147, 0]
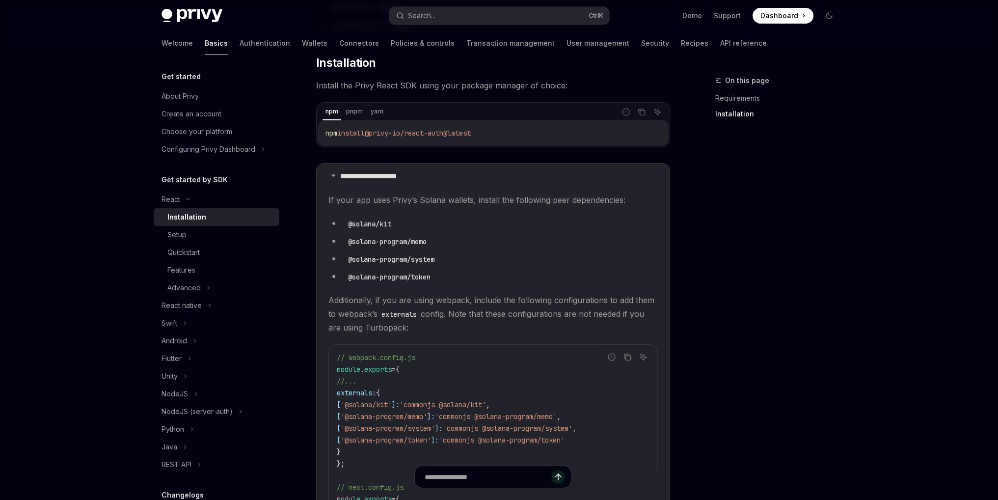
click at [377, 222] on code "@solana/kit" at bounding box center [369, 223] width 51 height 11
click at [402, 227] on li "@solana/kit" at bounding box center [492, 223] width 329 height 14
click at [371, 224] on code "@solana/kit" at bounding box center [369, 223] width 51 height 11
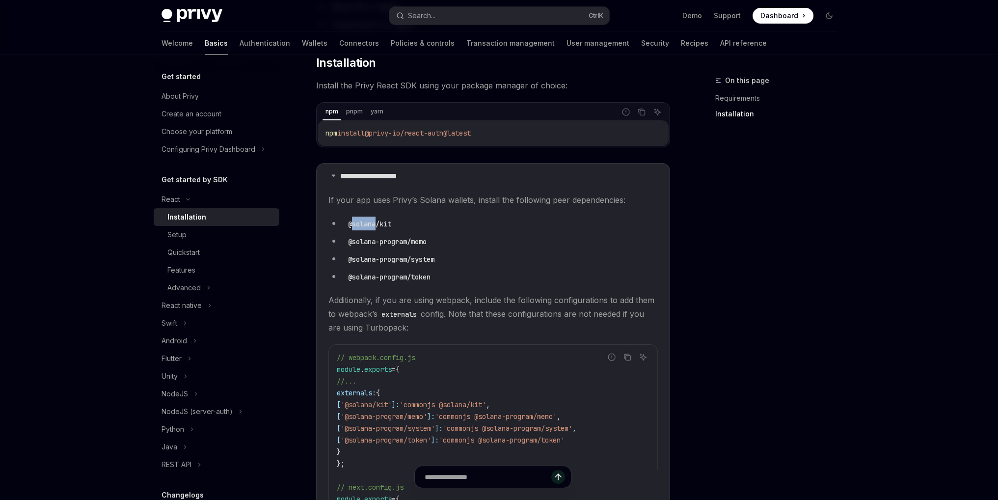
click at [371, 224] on code "@solana/kit" at bounding box center [369, 223] width 51 height 11
copy ul "@solana/kit"
click at [424, 242] on code "@solana-program/memo" at bounding box center [387, 241] width 86 height 11
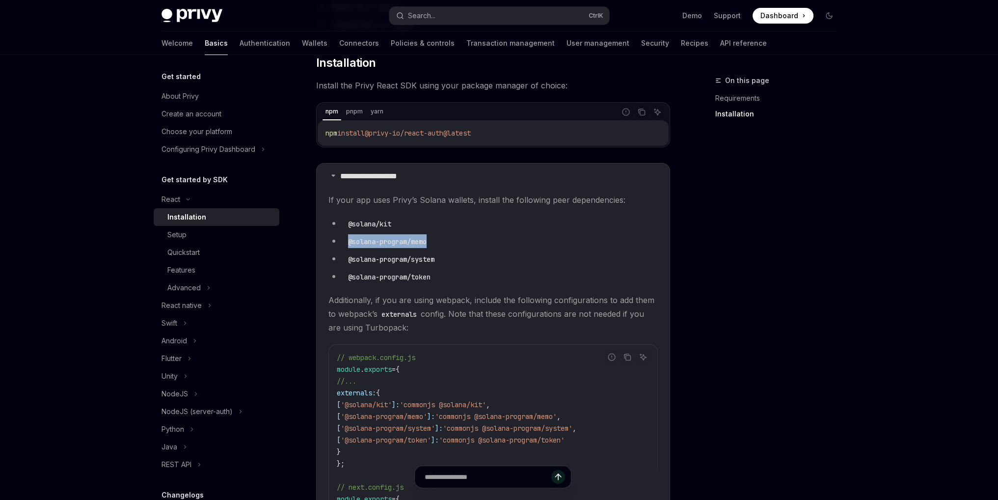
click at [424, 242] on code "@solana-program/memo" at bounding box center [387, 241] width 86 height 11
copy ul "@solana-program/memo"
click at [425, 254] on code "@solana-program/system" at bounding box center [391, 259] width 94 height 11
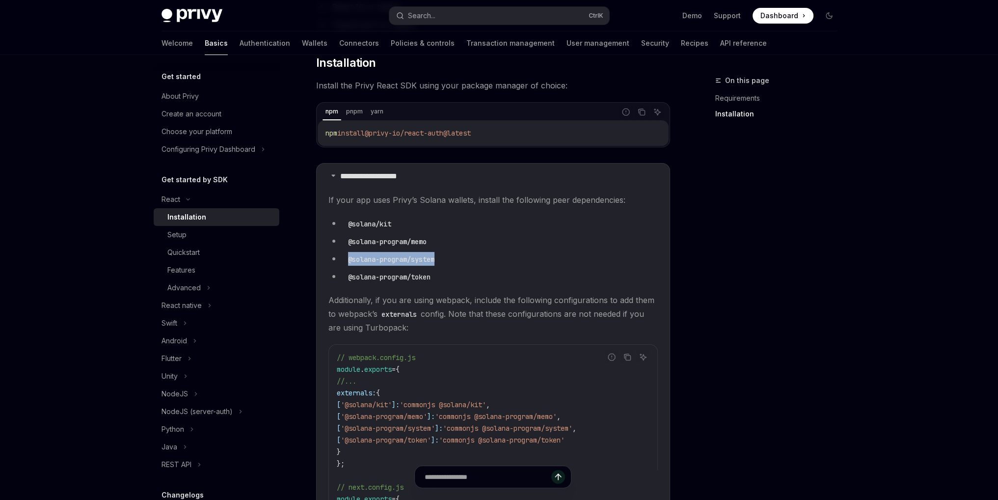
click at [425, 254] on code "@solana-program/system" at bounding box center [391, 259] width 94 height 11
copy ul "@solana-program/system"
click at [423, 272] on code "@solana-program/token" at bounding box center [389, 276] width 90 height 11
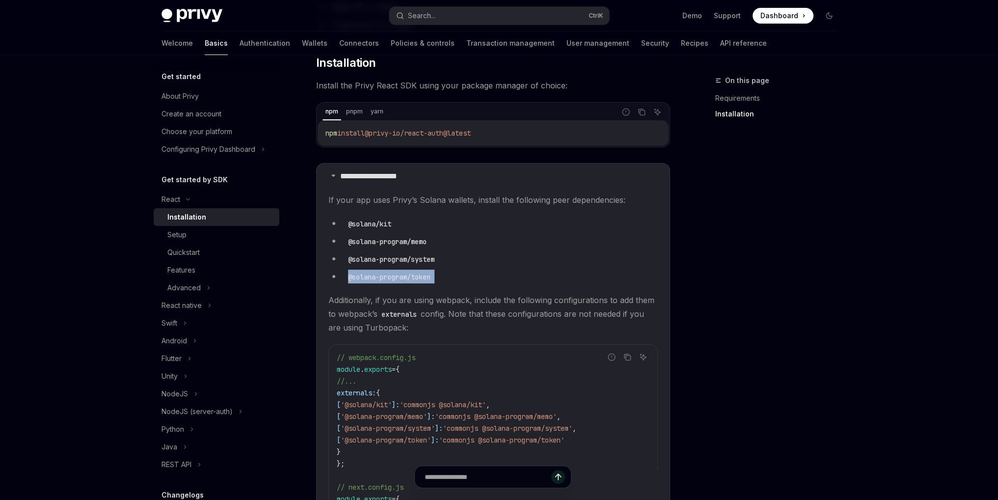
copy ul "@solana-program/token"
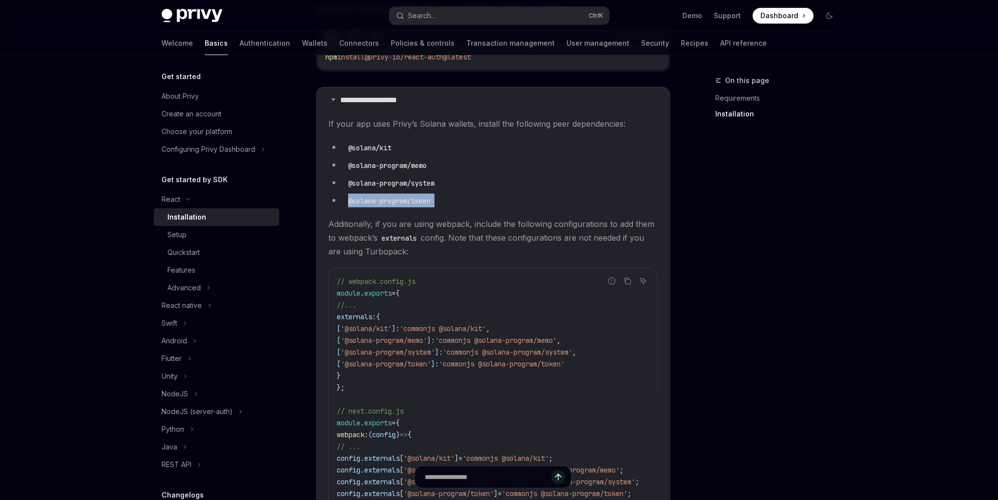
scroll to position [393, 0]
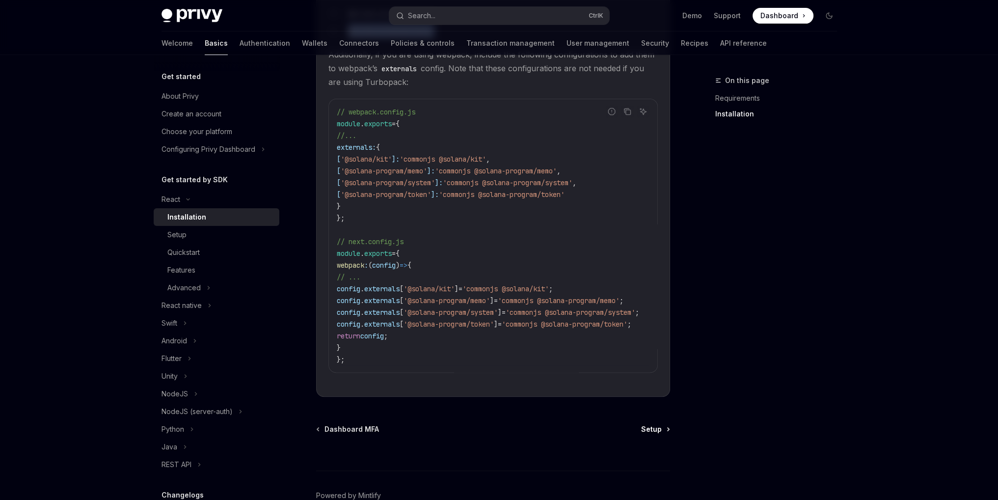
click at [649, 429] on span "Setup" at bounding box center [651, 429] width 21 height 10
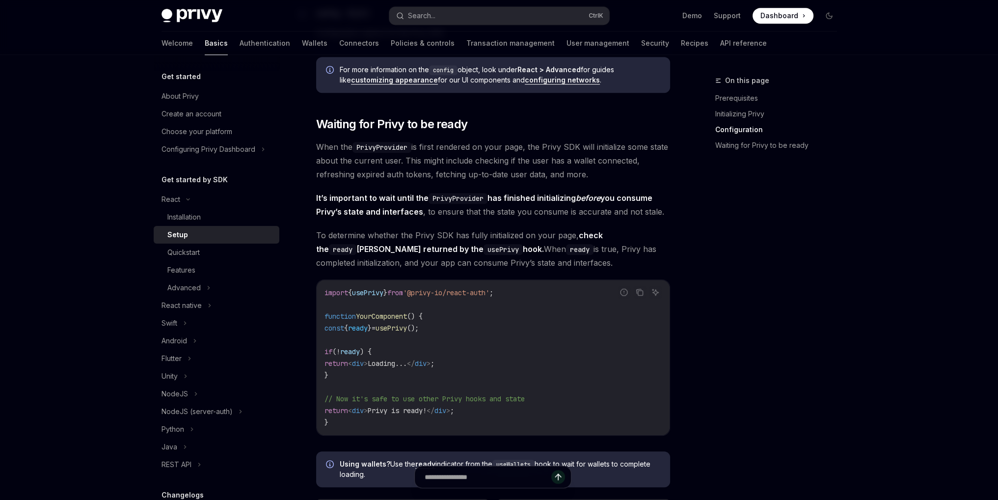
scroll to position [883, 0]
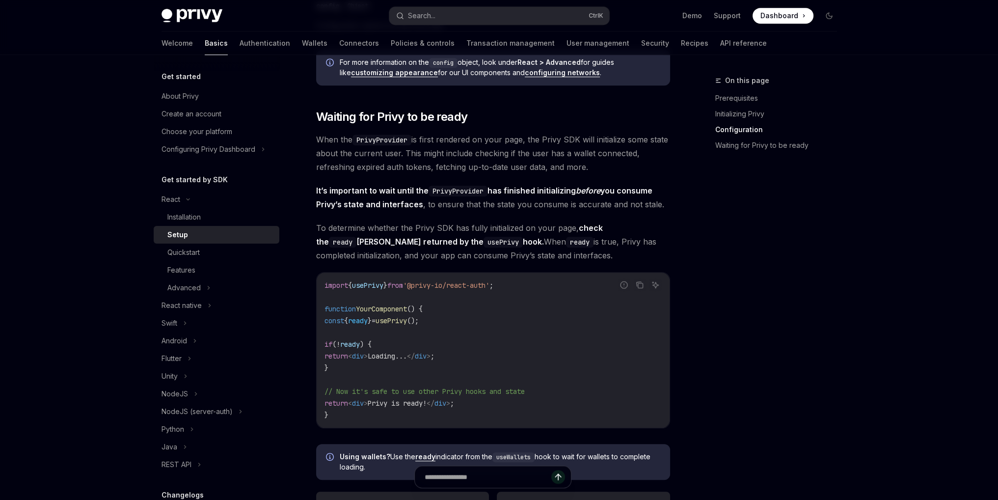
click at [357, 284] on span "usePrivy" at bounding box center [367, 285] width 31 height 9
click at [357, 283] on span "usePrivy" at bounding box center [367, 285] width 31 height 9
copy code "import { usePrivy } from '@privy-io/react-auth' ;"
click at [398, 312] on code "import { usePrivy } from '@privy-io/react-auth' ; function YourComponent () { c…" at bounding box center [492, 349] width 337 height 141
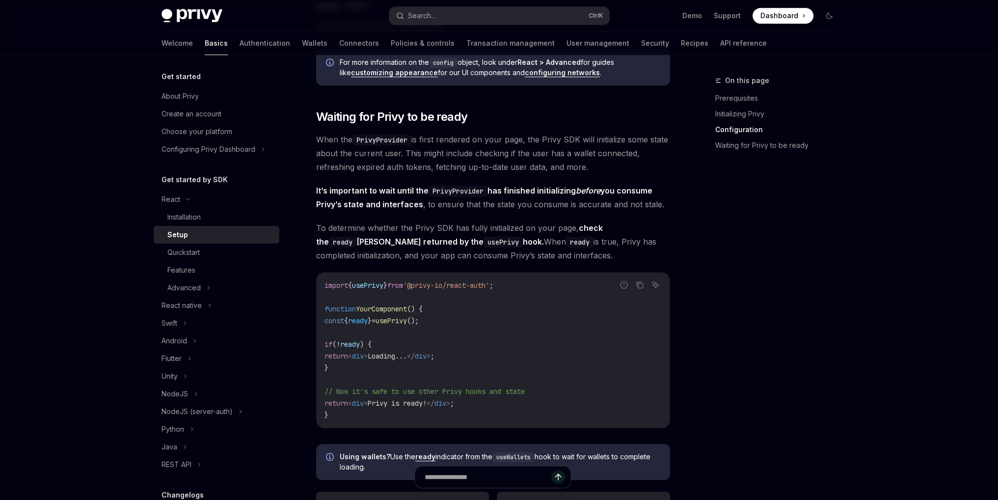
click at [398, 312] on code "import { usePrivy } from '@privy-io/react-auth' ; function YourComponent () { c…" at bounding box center [492, 349] width 337 height 141
click at [406, 317] on span "usePrivy" at bounding box center [390, 320] width 31 height 9
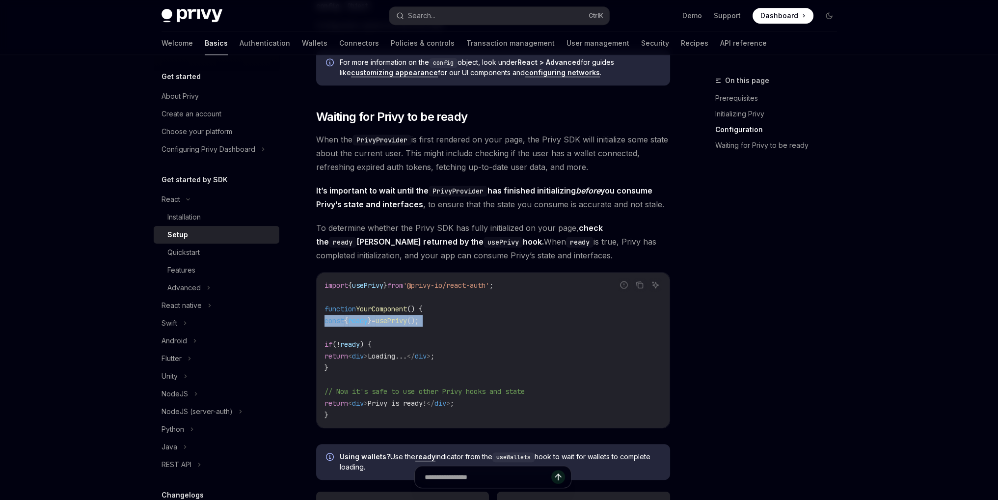
copy code "const { ready } = usePrivy ();"
drag, startPoint x: 330, startPoint y: 344, endPoint x: 350, endPoint y: 383, distance: 43.9
click at [350, 383] on code "import { usePrivy } from '@privy-io/react-auth' ; function YourComponent () { c…" at bounding box center [492, 349] width 337 height 141
copy code "if ( ! ready ) { return < div > Loading... </ div > ; }"
click at [404, 404] on span "Privy is ready!" at bounding box center [397, 402] width 59 height 9
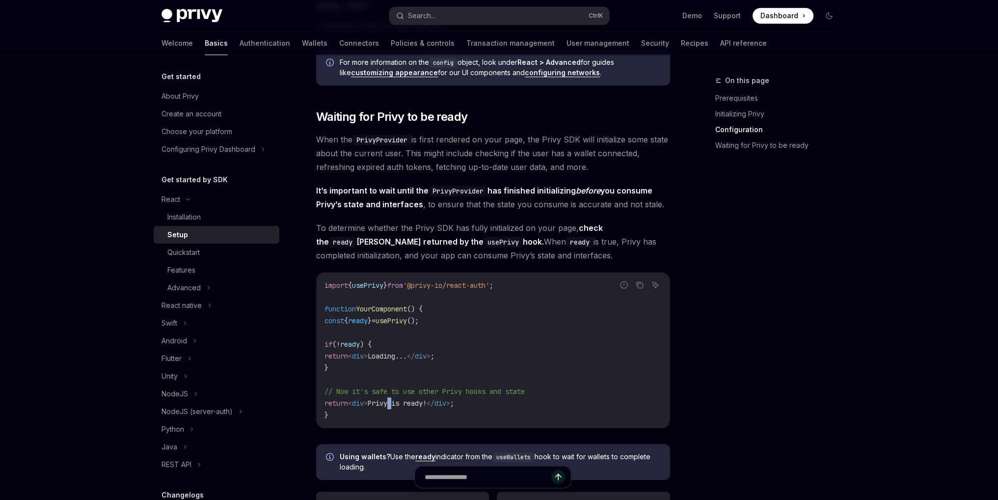
click at [403, 404] on span "Privy is ready!" at bounding box center [397, 402] width 59 height 9
copy code "return < div > Privy is ready! </ div > ;"
click at [485, 389] on span "// Now it's safe to use other Privy hooks and state" at bounding box center [424, 391] width 200 height 9
drag, startPoint x: 491, startPoint y: 413, endPoint x: 387, endPoint y: 413, distance: 104.0
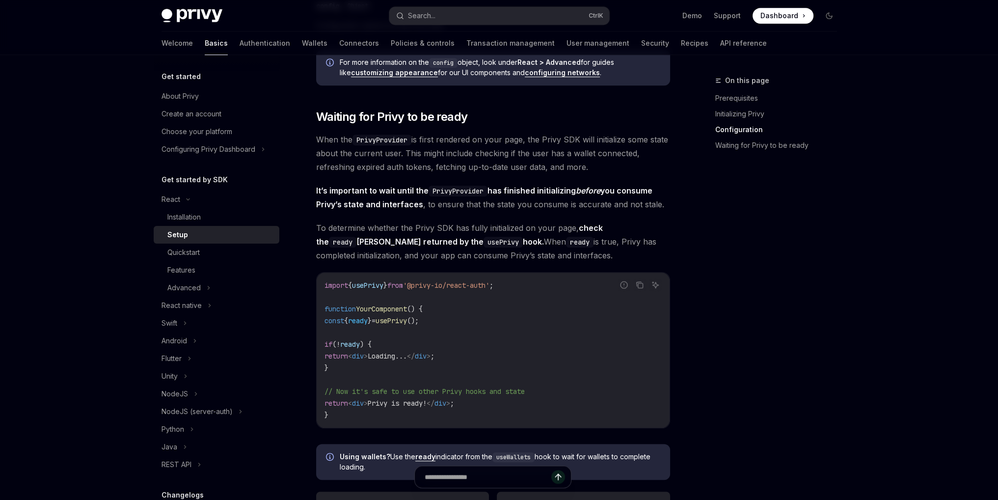
click at [387, 413] on code "import { usePrivy } from '@privy-io/react-auth' ; function YourComponent () { c…" at bounding box center [492, 349] width 337 height 141
drag, startPoint x: 473, startPoint y: 401, endPoint x: 361, endPoint y: 407, distance: 111.6
click at [361, 407] on code "import { usePrivy } from '@privy-io/react-auth' ; function YourComponent () { c…" at bounding box center [492, 349] width 337 height 141
copy span "< div > Privy is ready! </ div > ;"
click at [489, 402] on code "import { usePrivy } from '@privy-io/react-auth' ; function YourComponent () { c…" at bounding box center [492, 349] width 337 height 141
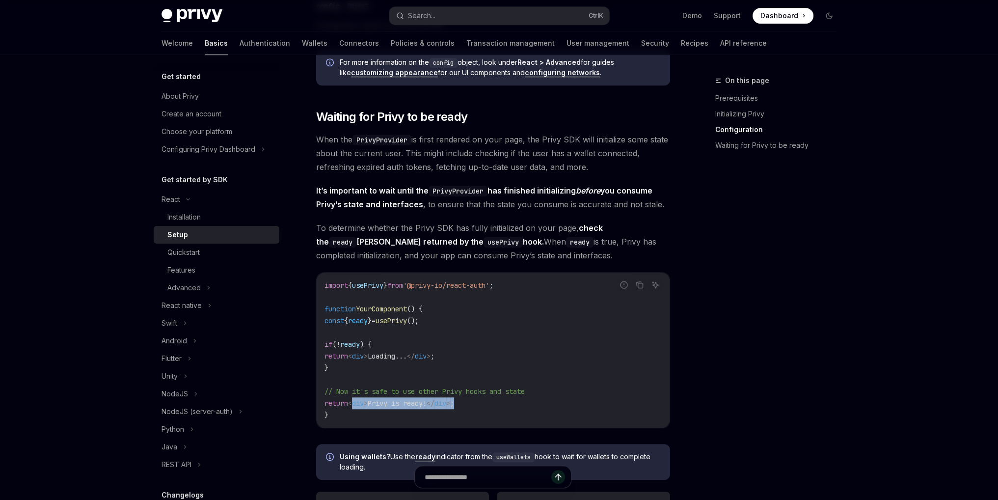
click at [489, 402] on code "import { usePrivy } from '@privy-io/react-auth' ; function YourComponent () { c…" at bounding box center [492, 349] width 337 height 141
drag, startPoint x: 477, startPoint y: 398, endPoint x: 331, endPoint y: 405, distance: 146.4
click at [331, 405] on code "import { usePrivy } from '@privy-io/react-auth' ; function YourComponent () { c…" at bounding box center [492, 349] width 337 height 141
copy span "return < div > Privy is ready! </ div > ;"
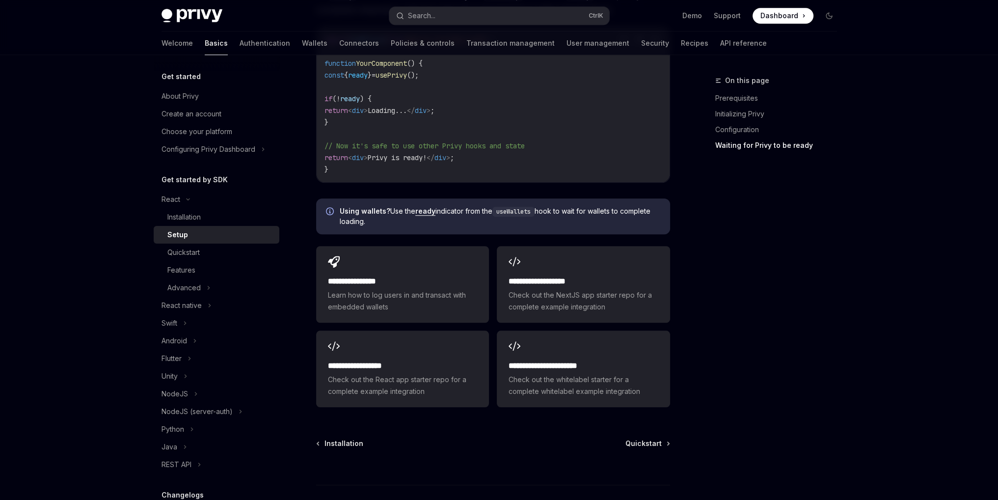
click at [624, 440] on div "Installation Quickstart" at bounding box center [493, 443] width 354 height 10
click at [647, 440] on span "Quickstart" at bounding box center [643, 443] width 36 height 10
type textarea "*"
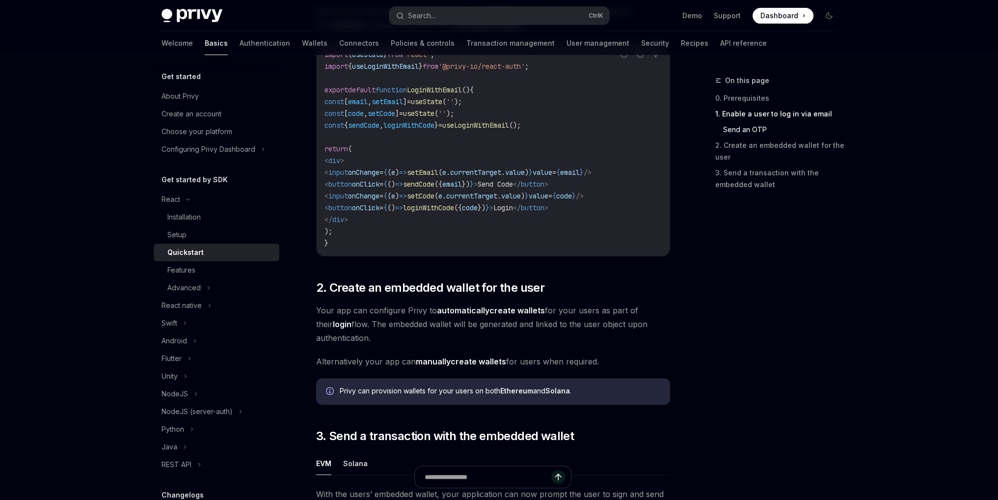
scroll to position [491, 0]
